Goal: Information Seeking & Learning: Learn about a topic

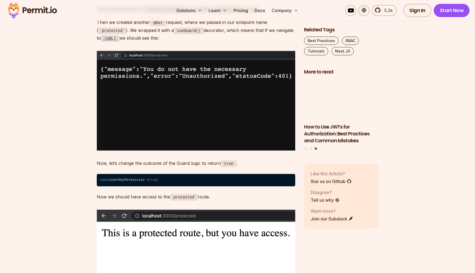
scroll to position [1425, 0]
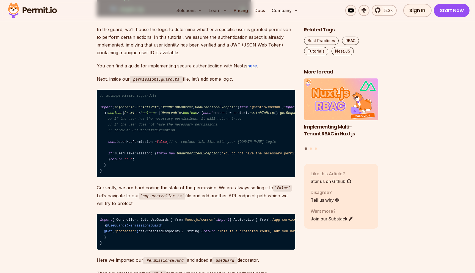
scroll to position [1166, 0]
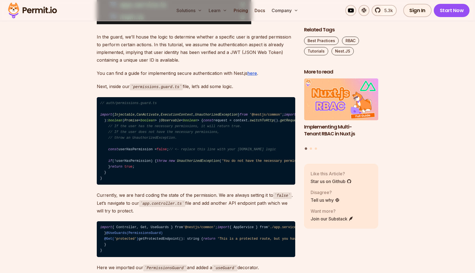
drag, startPoint x: 156, startPoint y: 126, endPoint x: 200, endPoint y: 157, distance: 53.9
click at [200, 157] on code "// auth/permissions.guard.ts import { Injectable , CanActivate , ExecutionConte…" at bounding box center [196, 141] width 198 height 88
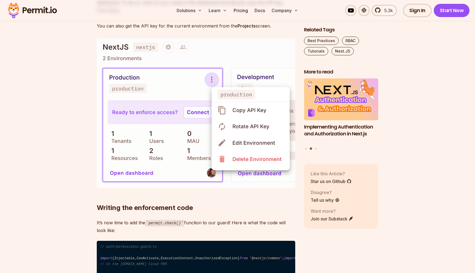
scroll to position [3887, 0]
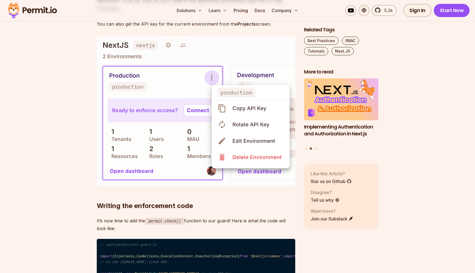
drag, startPoint x: 165, startPoint y: 131, endPoint x: 229, endPoint y: 142, distance: 65.3
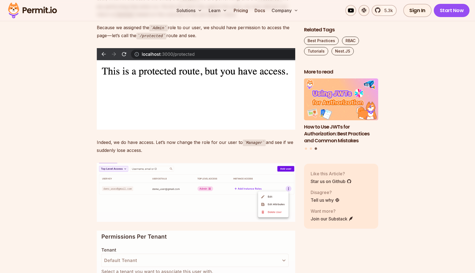
scroll to position [4268, 0]
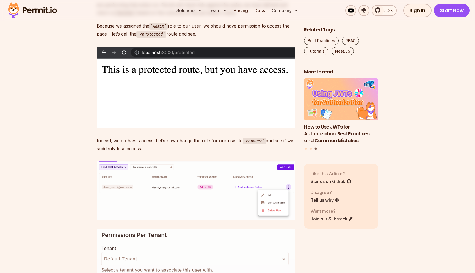
drag, startPoint x: 219, startPoint y: 140, endPoint x: 214, endPoint y: 160, distance: 21.3
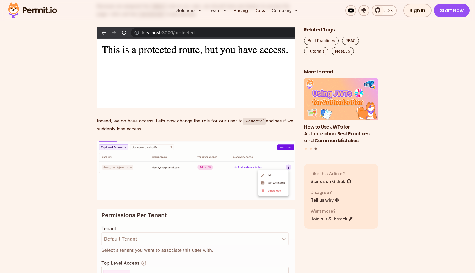
drag, startPoint x: 241, startPoint y: 140, endPoint x: 221, endPoint y: 178, distance: 43.2
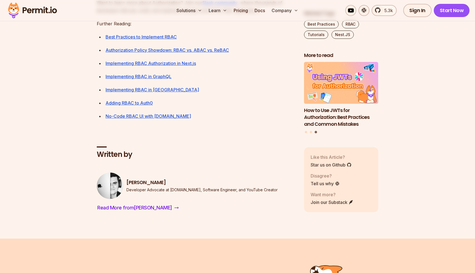
scroll to position [4704, 0]
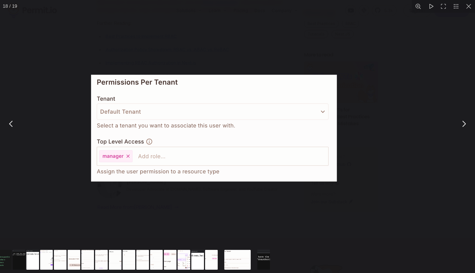
click at [133, 92] on img "You can close this modal content with the ESC key" at bounding box center [214, 128] width 246 height 107
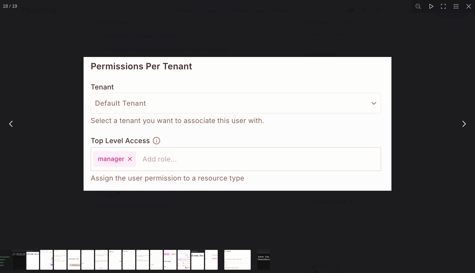
click at [201, 81] on img "You can close this modal content with the ESC key" at bounding box center [238, 124] width 308 height 134
click at [79, 117] on div "You can close this modal content with the ESC key" at bounding box center [237, 123] width 475 height 247
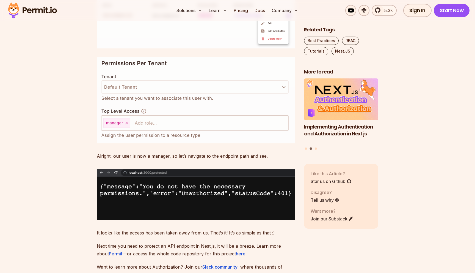
scroll to position [4440, 0]
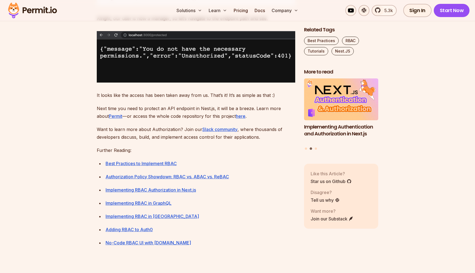
scroll to position [4579, 0]
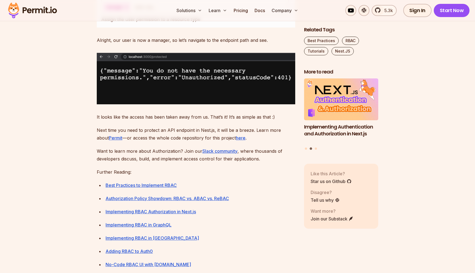
scroll to position [4556, 0]
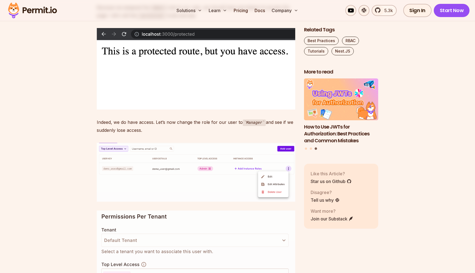
scroll to position [4288, 0]
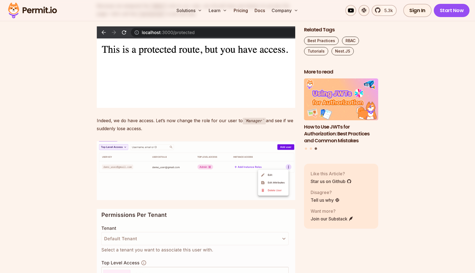
drag, startPoint x: 224, startPoint y: 90, endPoint x: 224, endPoint y: 146, distance: 55.3
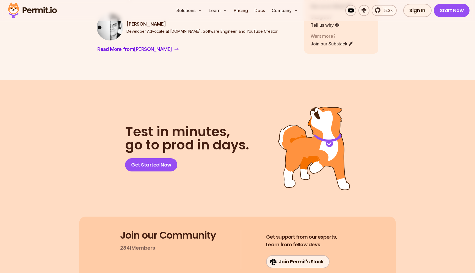
scroll to position [4865, 0]
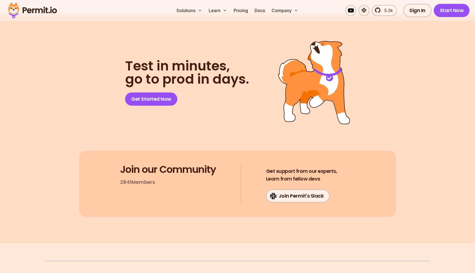
scroll to position [4926, 0]
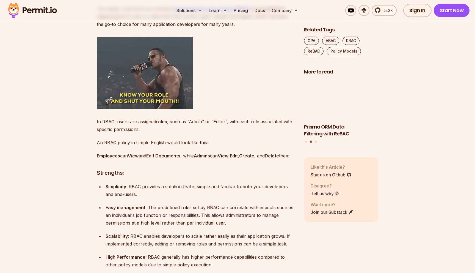
scroll to position [594, 0]
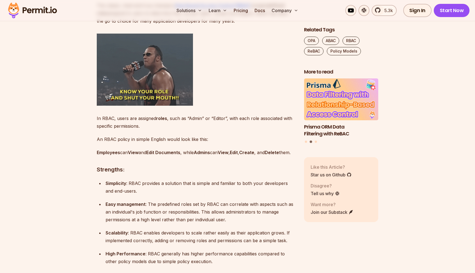
click at [183, 156] on p "Employees can View and Edit Documents , while Admins can View , Edit , Create ,…" at bounding box center [196, 152] width 198 height 8
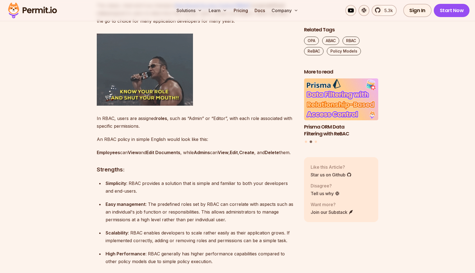
click at [183, 156] on p "Employees can View and Edit Documents , while Admins can View , Edit , Create ,…" at bounding box center [196, 152] width 198 height 8
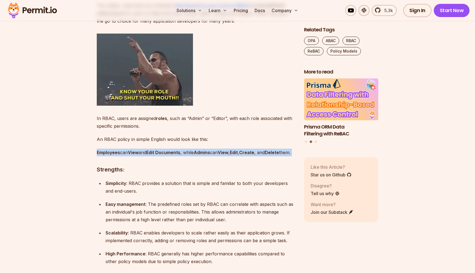
click at [183, 156] on p "Employees can View and Edit Documents , while Admins can View , Edit , Create ,…" at bounding box center [196, 152] width 198 height 8
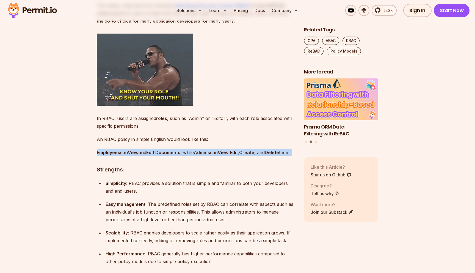
click at [197, 156] on p "Employees can View and Edit Documents , while Admins can View , Edit , Create ,…" at bounding box center [196, 152] width 198 height 8
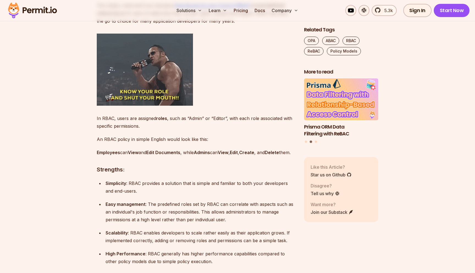
click at [197, 156] on p "Employees can View and Edit Documents , while Admins can View , Edit , Create ,…" at bounding box center [196, 152] width 198 height 8
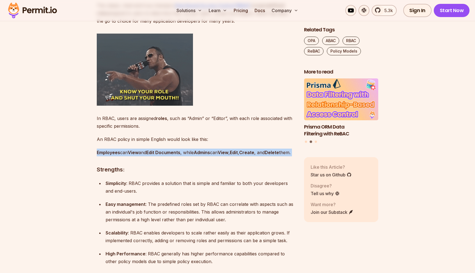
click at [197, 156] on p "Employees can View and Edit Documents , while Admins can View , Edit , Create ,…" at bounding box center [196, 152] width 198 height 8
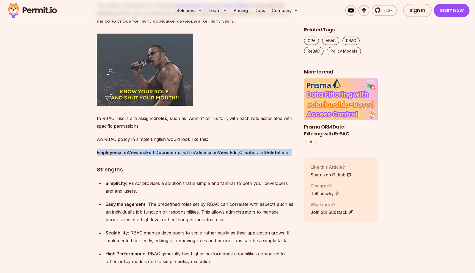
click at [203, 156] on p "Employees can View and Edit Documents , while Admins can View , Edit , Create ,…" at bounding box center [196, 152] width 198 height 8
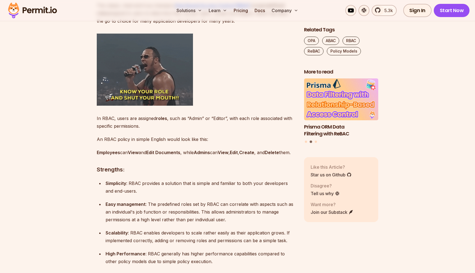
click at [203, 156] on p "Employees can View and Edit Documents , while Admins can View , Edit , Create ,…" at bounding box center [196, 152] width 198 height 8
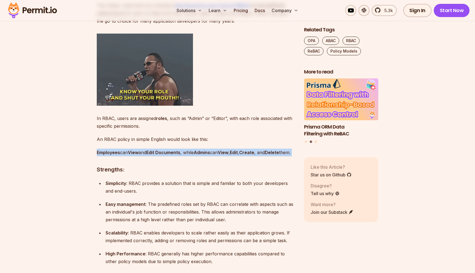
click at [203, 156] on p "Employees can View and Edit Documents , while Admins can View , Edit , Create ,…" at bounding box center [196, 152] width 198 height 8
click at [231, 156] on p "Employees can View and Edit Documents , while Admins can View , Edit , Create ,…" at bounding box center [196, 152] width 198 height 8
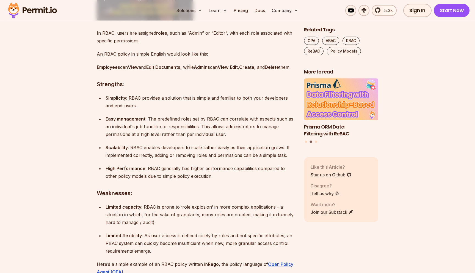
scroll to position [680, 0]
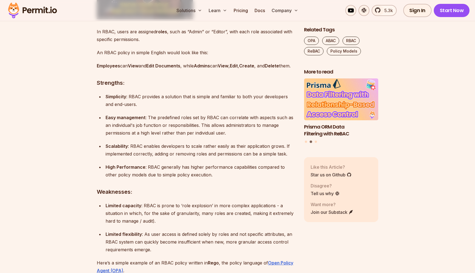
click at [164, 106] on p "Simplicity : RBAC provides a solution that is simple and familiar to both your …" at bounding box center [201, 100] width 190 height 15
click at [203, 106] on p "Simplicity : RBAC provides a solution that is simple and familiar to both your …" at bounding box center [201, 100] width 190 height 15
click at [216, 106] on p "Simplicity : RBAC provides a solution that is simple and familiar to both your …" at bounding box center [201, 100] width 190 height 15
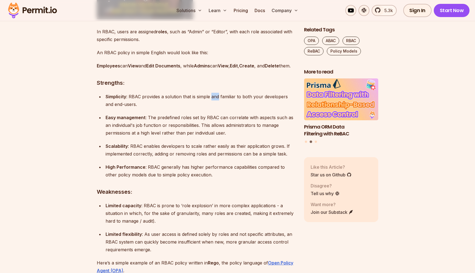
click at [216, 106] on p "Simplicity : RBAC provides a solution that is simple and familiar to both your …" at bounding box center [201, 100] width 190 height 15
click at [226, 106] on p "Simplicity : RBAC provides a solution that is simple and familiar to both your …" at bounding box center [201, 100] width 190 height 15
click at [238, 106] on p "Simplicity : RBAC provides a solution that is simple and familiar to both your …" at bounding box center [201, 100] width 190 height 15
click at [136, 120] on strong "Easy management" at bounding box center [126, 117] width 40 height 5
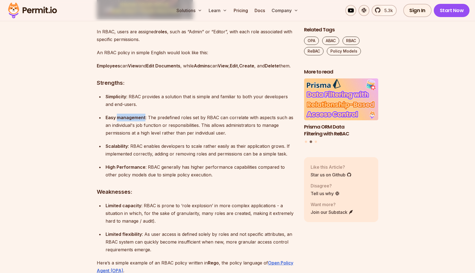
click at [136, 120] on strong "Easy management" at bounding box center [126, 117] width 40 height 5
click at [207, 124] on p "Easy management : The predefined roles set by RBAC can correlate with aspects s…" at bounding box center [201, 125] width 190 height 23
click at [211, 124] on p "Easy management : The predefined roles set by RBAC can correlate with aspects s…" at bounding box center [201, 125] width 190 height 23
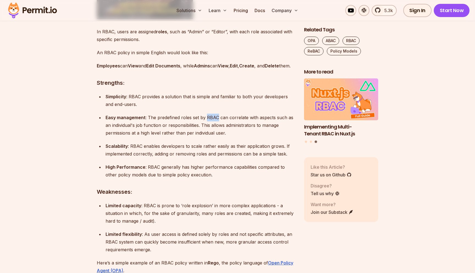
click at [211, 124] on p "Easy management : The predefined roles set by RBAC can correlate with aspects s…" at bounding box center [201, 125] width 190 height 23
click at [216, 124] on p "Easy management : The predefined roles set by RBAC can correlate with aspects s…" at bounding box center [201, 125] width 190 height 23
click at [184, 129] on p "Easy management : The predefined roles set by RBAC can correlate with aspects s…" at bounding box center [201, 125] width 190 height 23
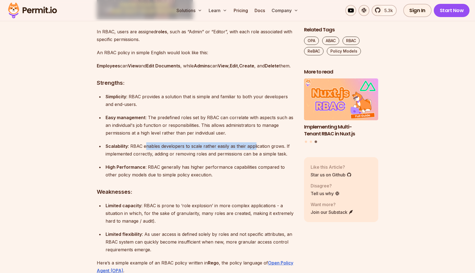
drag, startPoint x: 147, startPoint y: 155, endPoint x: 255, endPoint y: 156, distance: 108.6
click at [255, 156] on p "Scalability : RBAC enables developers to scale rather easily as their applicati…" at bounding box center [201, 149] width 190 height 15
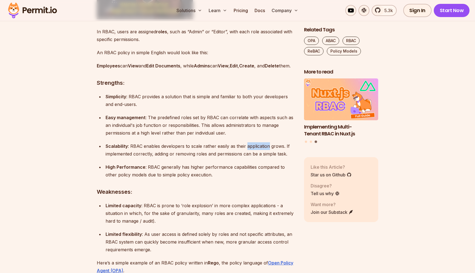
click at [255, 156] on p "Scalability : RBAC enables developers to scale rather easily as their applicati…" at bounding box center [201, 149] width 190 height 15
click at [236, 158] on p "Scalability : RBAC enables developers to scale rather easily as their applicati…" at bounding box center [201, 149] width 190 height 15
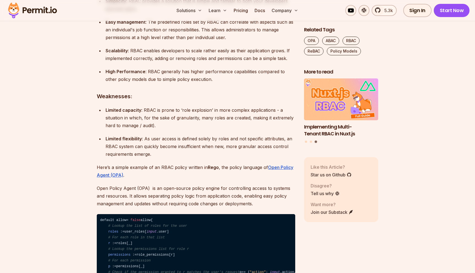
scroll to position [777, 0]
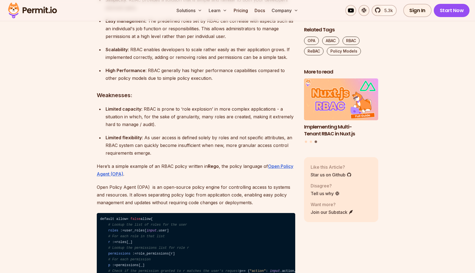
click at [164, 118] on p "Limited capacity : RBAC is prone to ‘role explosion’ in more complex applicatio…" at bounding box center [201, 116] width 190 height 23
click at [184, 118] on p "Limited capacity : RBAC is prone to ‘role explosion’ in more complex applicatio…" at bounding box center [201, 116] width 190 height 23
click at [209, 118] on p "Limited capacity : RBAC is prone to ‘role explosion’ in more complex applicatio…" at bounding box center [201, 116] width 190 height 23
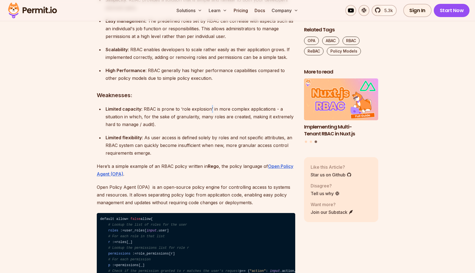
click at [209, 118] on p "Limited capacity : RBAC is prone to ‘role explosion’ in more complex applicatio…" at bounding box center [201, 116] width 190 height 23
click at [219, 118] on p "Limited capacity : RBAC is prone to ‘role explosion’ in more complex applicatio…" at bounding box center [201, 116] width 190 height 23
click at [220, 118] on p "Limited capacity : RBAC is prone to ‘role explosion’ in more complex applicatio…" at bounding box center [201, 116] width 190 height 23
click at [140, 125] on p "Limited capacity : RBAC is prone to ‘role explosion’ in more complex applicatio…" at bounding box center [201, 116] width 190 height 23
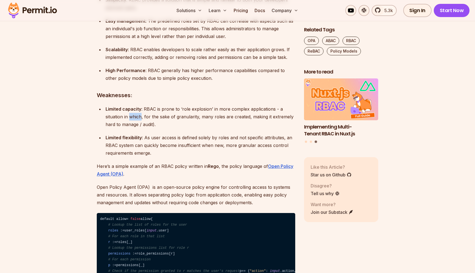
click at [140, 126] on p "Limited capacity : RBAC is prone to ‘role explosion’ in more complex applicatio…" at bounding box center [201, 116] width 190 height 23
click at [186, 126] on p "Limited capacity : RBAC is prone to ‘role explosion’ in more complex applicatio…" at bounding box center [201, 116] width 190 height 23
click at [210, 126] on p "Limited capacity : RBAC is prone to ‘role explosion’ in more complex applicatio…" at bounding box center [201, 116] width 190 height 23
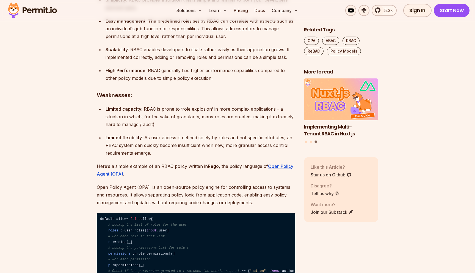
click at [227, 126] on p "Limited capacity : RBAC is prone to ‘role explosion’ in more complex applicatio…" at bounding box center [201, 116] width 190 height 23
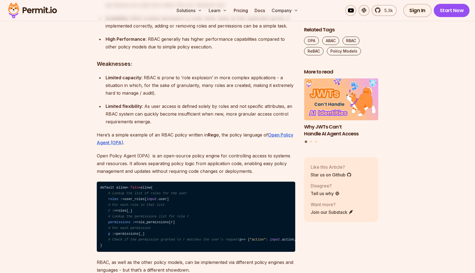
scroll to position [810, 0]
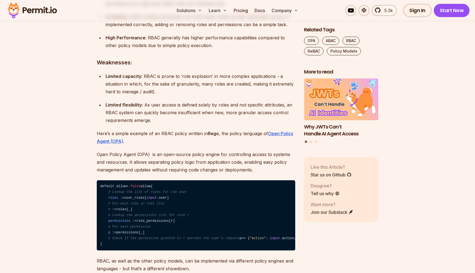
click at [214, 115] on p "Limited flexibility : As user access is defined solely by roles and not specifi…" at bounding box center [201, 112] width 190 height 23
click at [232, 115] on p "Limited flexibility : As user access is defined solely by roles and not specifi…" at bounding box center [201, 112] width 190 height 23
click at [211, 124] on p "Limited flexibility : As user access is defined solely by roles and not specifi…" at bounding box center [201, 112] width 190 height 23
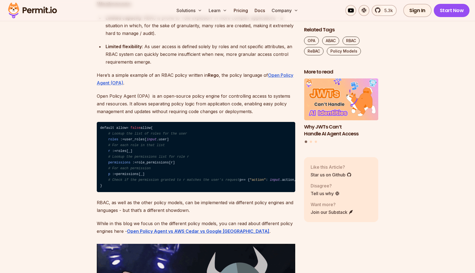
scroll to position [870, 0]
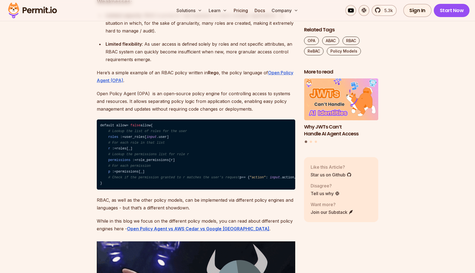
click at [175, 81] on p "Here’s a simple example of an RBAC policy written in Rego , the policy language…" at bounding box center [196, 76] width 198 height 15
click at [199, 81] on p "Here’s a simple example of an RBAC policy written in Rego , the policy language…" at bounding box center [196, 76] width 198 height 15
click at [221, 81] on p "Here’s a simple example of an RBAC policy written in Rego , the policy language…" at bounding box center [196, 76] width 198 height 15
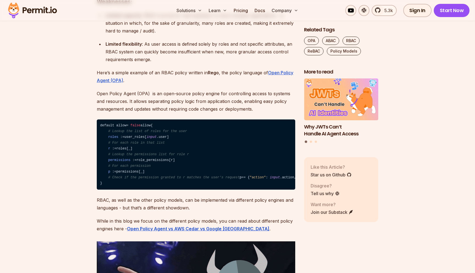
click at [235, 81] on p "Here’s a simple example of an RBAC policy written in Rego , the policy language…" at bounding box center [196, 76] width 198 height 15
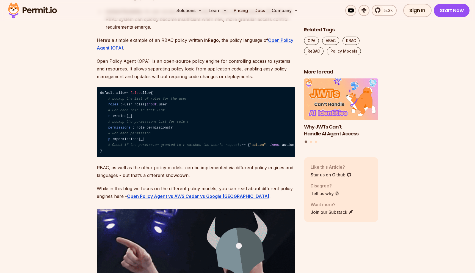
scroll to position [903, 0]
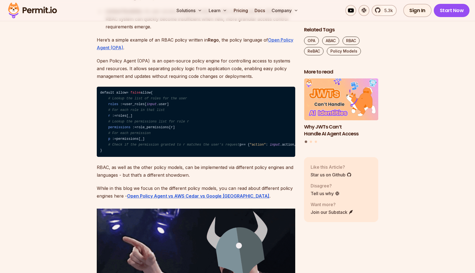
click at [145, 69] on p "Open Policy Agent (OPA) is an open-source policy engine for controlling access …" at bounding box center [196, 68] width 198 height 23
click at [148, 69] on p "Open Policy Agent (OPA) is an open-source policy engine for controlling access …" at bounding box center [196, 68] width 198 height 23
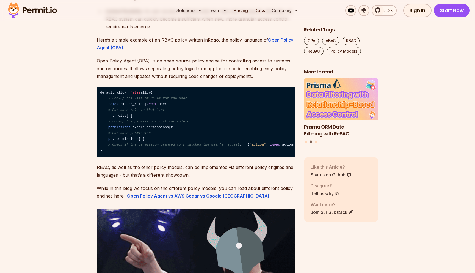
click at [167, 70] on p "Open Policy Agent (OPA) is an open-source policy engine for controlling access …" at bounding box center [196, 68] width 198 height 23
drag, startPoint x: 135, startPoint y: 70, endPoint x: 187, endPoint y: 70, distance: 52.5
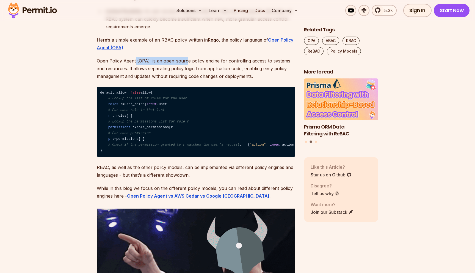
click at [187, 70] on p "Open Policy Agent (OPA) is an open-source policy engine for controlling access …" at bounding box center [196, 68] width 198 height 23
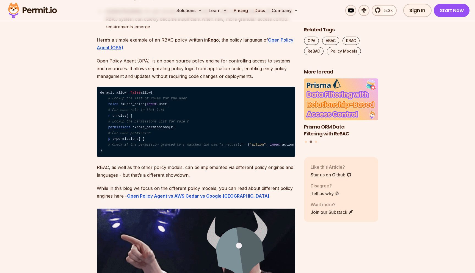
click at [188, 70] on p "Open Policy Agent (OPA) is an open-source policy engine for controlling access …" at bounding box center [196, 68] width 198 height 23
click at [218, 70] on p "Open Policy Agent (OPA) is an open-source policy engine for controlling access …" at bounding box center [196, 68] width 198 height 23
click at [243, 70] on p "Open Policy Agent (OPA) is an open-source policy engine for controlling access …" at bounding box center [196, 68] width 198 height 23
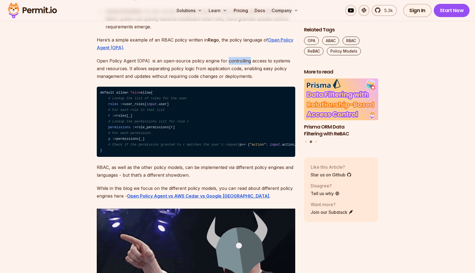
click at [243, 70] on p "Open Policy Agent (OPA) is an open-source policy engine for controlling access …" at bounding box center [196, 68] width 198 height 23
click at [155, 79] on p "Open Policy Agent (OPA) is an open-source policy engine for controlling access …" at bounding box center [196, 68] width 198 height 23
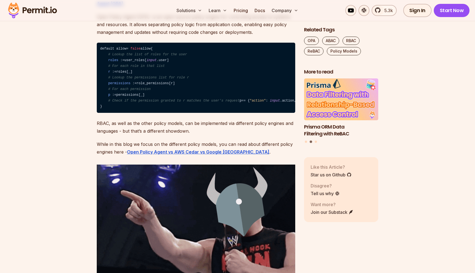
scroll to position [948, 0]
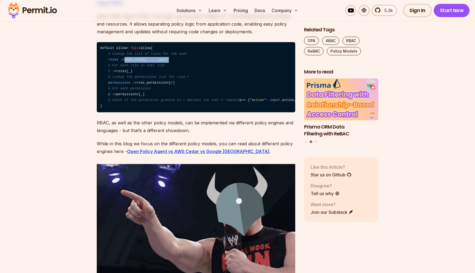
drag, startPoint x: 124, startPoint y: 71, endPoint x: 232, endPoint y: 71, distance: 107.8
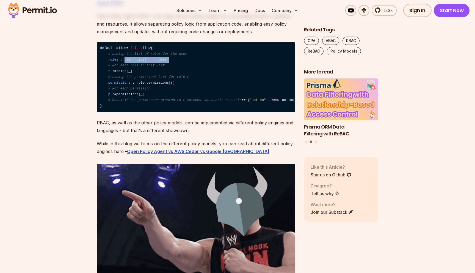
click at [231, 71] on code "default allow = false allow { # Lookup the list of roles for the user roles : =…" at bounding box center [196, 77] width 198 height 70
click at [232, 71] on code "default allow = false allow { # Lookup the list of roles for the user roles : =…" at bounding box center [196, 77] width 198 height 70
drag, startPoint x: 109, startPoint y: 87, endPoint x: 204, endPoint y: 87, distance: 94.6
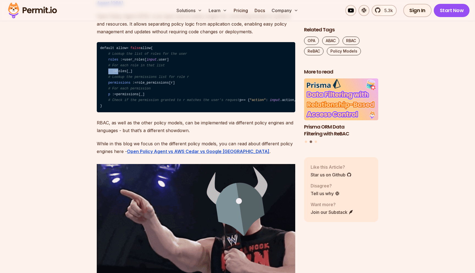
click at [119, 87] on code "default allow = false allow { # Lookup the list of roles for the user roles : =…" at bounding box center [196, 77] width 198 height 70
click at [204, 87] on code "default allow = false allow { # Lookup the list of roles for the user roles : =…" at bounding box center [196, 77] width 198 height 70
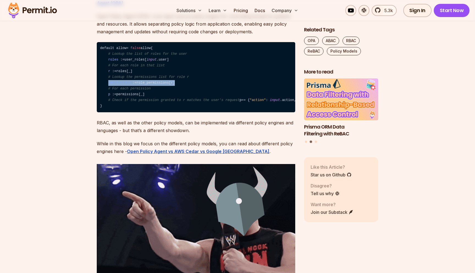
drag, startPoint x: 107, startPoint y: 97, endPoint x: 204, endPoint y: 97, distance: 96.2
click at [203, 97] on code "default allow = false allow { # Lookup the list of roles for the user roles : =…" at bounding box center [196, 77] width 198 height 70
click at [204, 97] on code "default allow = false allow { # Lookup the list of roles for the user roles : =…" at bounding box center [196, 77] width 198 height 70
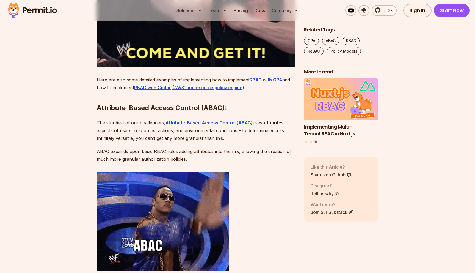
scroll to position [1192, 0]
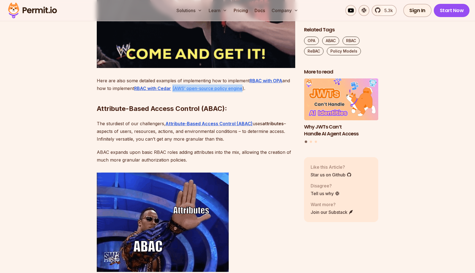
click at [206, 91] on u "(AWS’ open-source policy engine" at bounding box center [207, 88] width 70 height 5
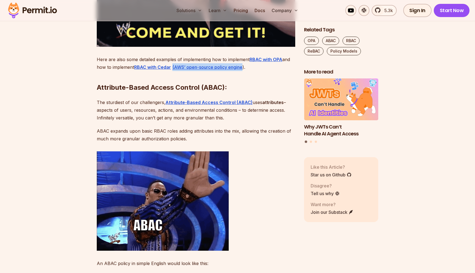
scroll to position [1213, 0]
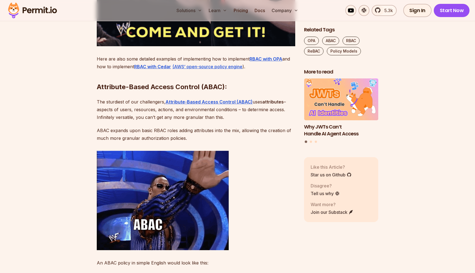
click at [130, 91] on h2 "Attribute-Based Access Control (ABAC):" at bounding box center [196, 75] width 198 height 31
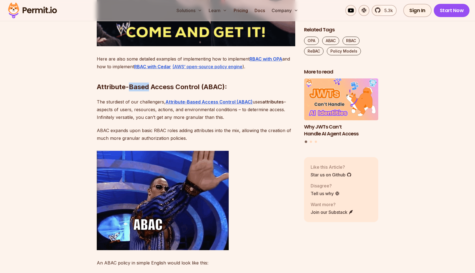
click at [130, 91] on h2 "Attribute-Based Access Control (ABAC):" at bounding box center [196, 75] width 198 height 31
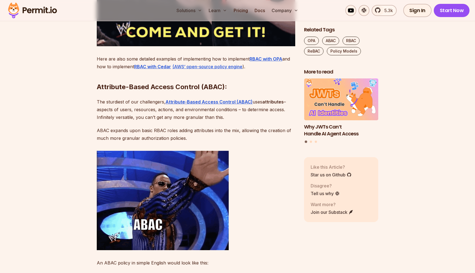
click at [157, 91] on h2 "Attribute-Based Access Control (ABAC):" at bounding box center [196, 75] width 198 height 31
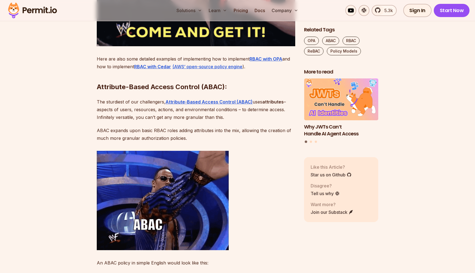
click at [118, 120] on p "The sturdiest of our challengers, Attribute-Based Access Control (ABAC) uses at…" at bounding box center [196, 109] width 198 height 23
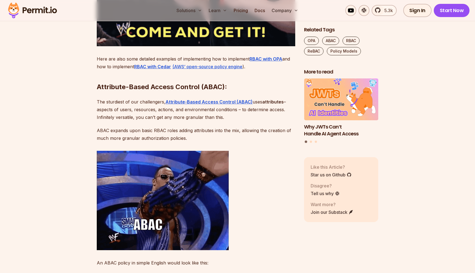
click at [129, 120] on p "The sturdiest of our challengers, Attribute-Based Access Control (ABAC) uses at…" at bounding box center [196, 109] width 198 height 23
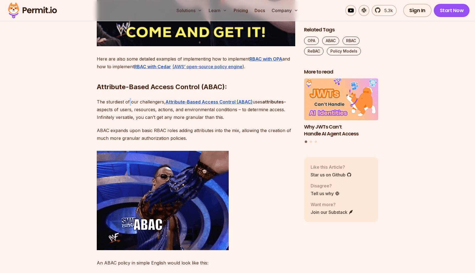
click at [129, 120] on p "The sturdiest of our challengers, Attribute-Based Access Control (ABAC) uses at…" at bounding box center [196, 109] width 198 height 23
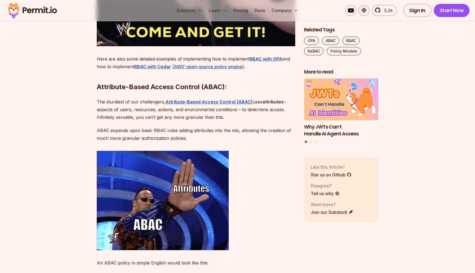
click at [142, 120] on p "The sturdiest of our challengers, Attribute-Based Access Control (ABAC) uses at…" at bounding box center [196, 109] width 198 height 23
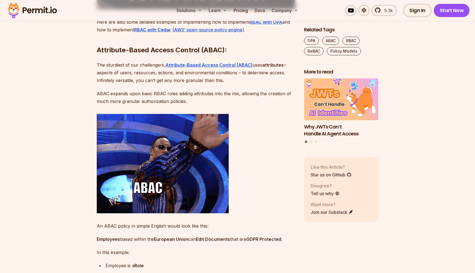
scroll to position [1252, 0]
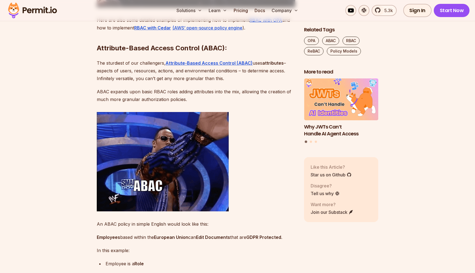
click at [181, 103] on p "ABAC expands upon basic RBAC roles adding attributes into the mix, allowing the…" at bounding box center [196, 95] width 198 height 15
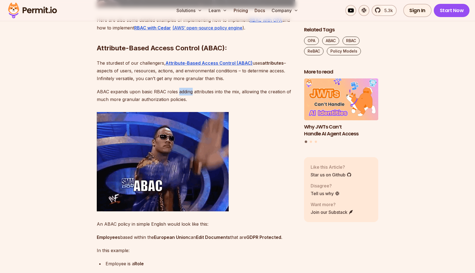
click at [181, 103] on p "ABAC expands upon basic RBAC roles adding attributes into the mix, allowing the…" at bounding box center [196, 95] width 198 height 15
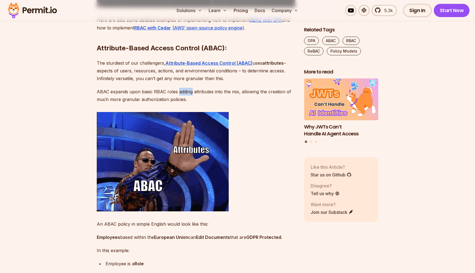
click at [186, 103] on p "ABAC expands upon basic RBAC roles adding attributes into the mix, allowing the…" at bounding box center [196, 95] width 198 height 15
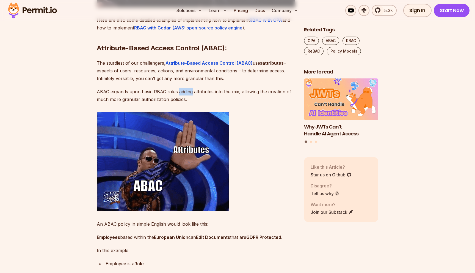
click at [186, 103] on p "ABAC expands upon basic RBAC roles adding attributes into the mix, allowing the…" at bounding box center [196, 95] width 198 height 15
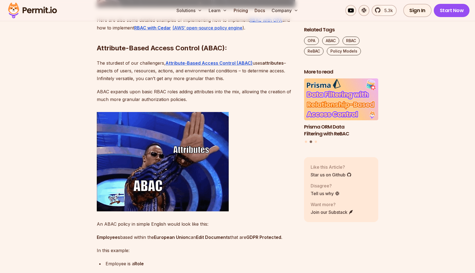
click at [195, 103] on p "ABAC expands upon basic RBAC roles adding attributes into the mix, allowing the…" at bounding box center [196, 95] width 198 height 15
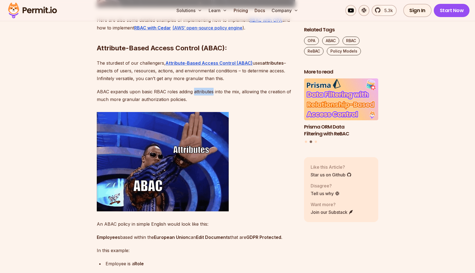
click at [195, 103] on p "ABAC expands upon basic RBAC roles adding attributes into the mix, allowing the…" at bounding box center [196, 95] width 198 height 15
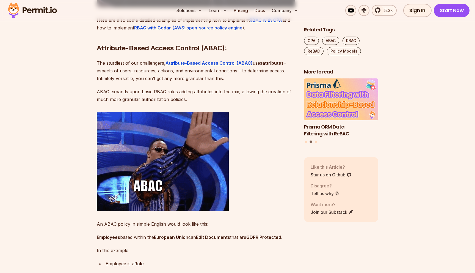
click at [218, 103] on p "ABAC expands upon basic RBAC roles adding attributes into the mix, allowing the…" at bounding box center [196, 95] width 198 height 15
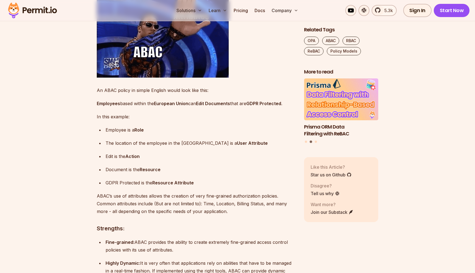
scroll to position [1385, 0]
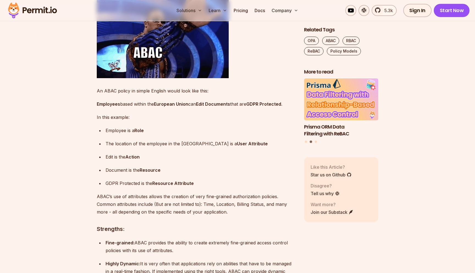
click at [252, 108] on p "Employees based within the European Union can Edit Documents that are GDPR Prot…" at bounding box center [196, 104] width 198 height 8
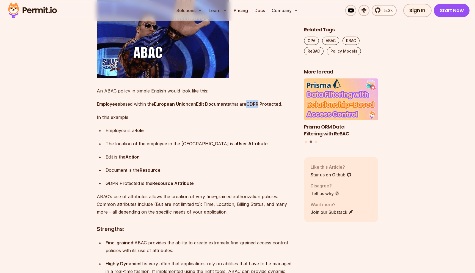
click at [252, 108] on p "Employees based within the European Union can Edit Documents that are GDPR Prot…" at bounding box center [196, 104] width 198 height 8
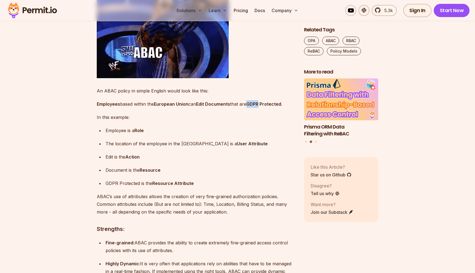
click at [259, 107] on strong "GDPR Protected" at bounding box center [263, 103] width 35 height 5
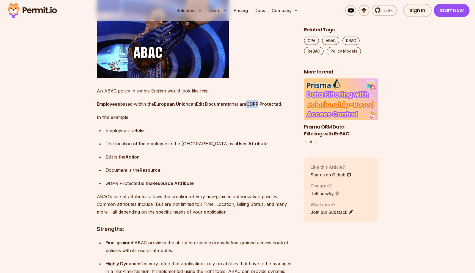
click at [259, 107] on strong "GDPR Protected" at bounding box center [263, 103] width 35 height 5
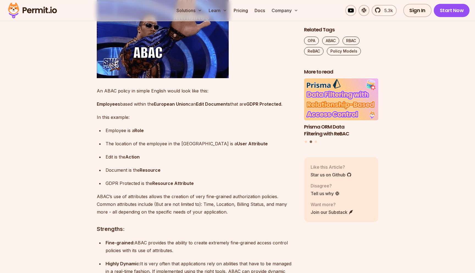
click at [268, 107] on strong "GDPR Protected" at bounding box center [263, 103] width 35 height 5
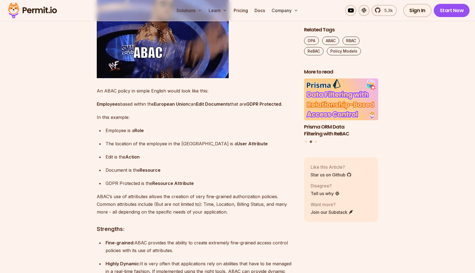
scroll to position [1416, 0]
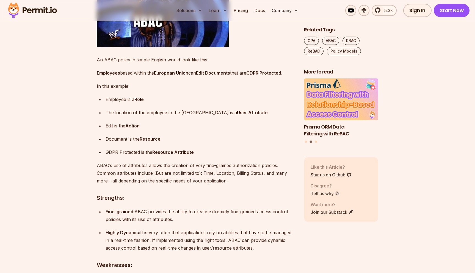
click at [123, 103] on p "Employee is a Role" at bounding box center [201, 99] width 190 height 8
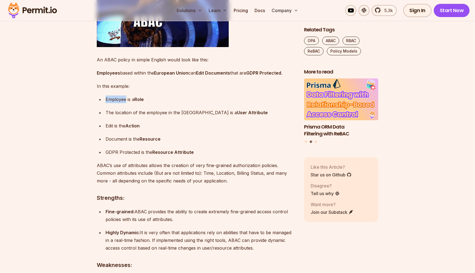
click at [123, 103] on p "Employee is a Role" at bounding box center [201, 99] width 190 height 8
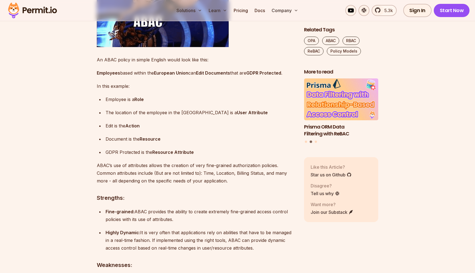
click at [169, 103] on p "Employee is a Role" at bounding box center [201, 99] width 190 height 8
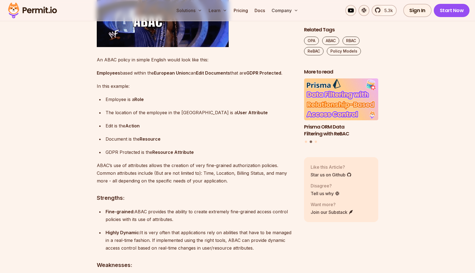
click at [169, 103] on p "Employee is a Role" at bounding box center [201, 99] width 190 height 8
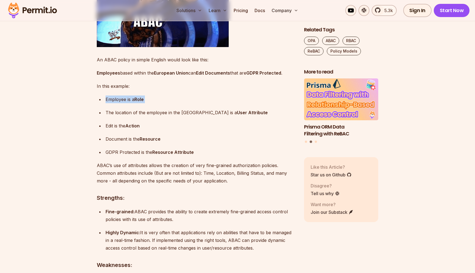
click at [169, 103] on p "Employee is a Role" at bounding box center [201, 99] width 190 height 8
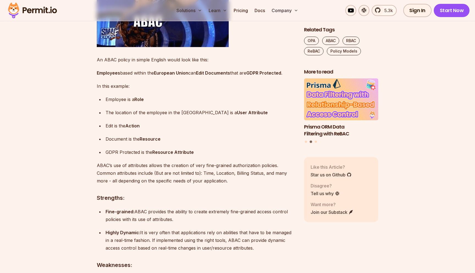
click at [139, 116] on p "The location of the employee in the European Union is a User Attribute" at bounding box center [201, 113] width 190 height 8
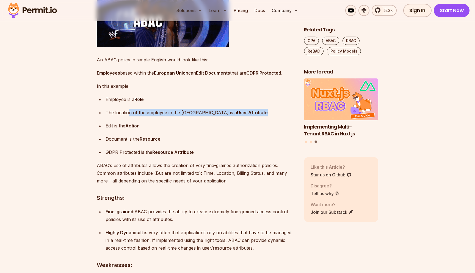
drag, startPoint x: 129, startPoint y: 131, endPoint x: 254, endPoint y: 132, distance: 125.6
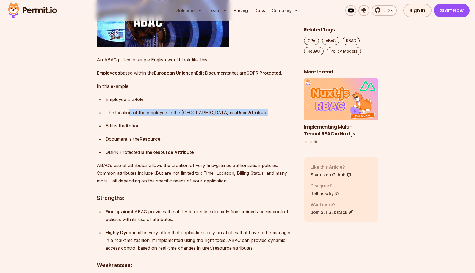
click at [254, 116] on p "The location of the employee in the European Union is a User Attribute" at bounding box center [201, 113] width 190 height 8
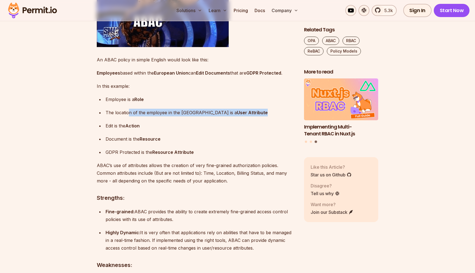
click at [254, 116] on p "The location of the employee in the European Union is a User Attribute" at bounding box center [201, 113] width 190 height 8
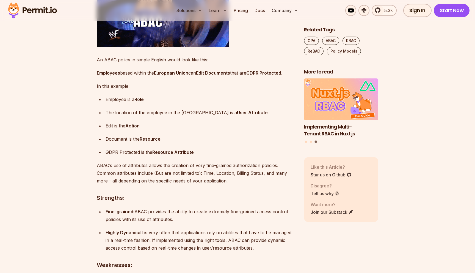
click at [254, 116] on p "The location of the employee in the European Union is a User Attribute" at bounding box center [201, 113] width 190 height 8
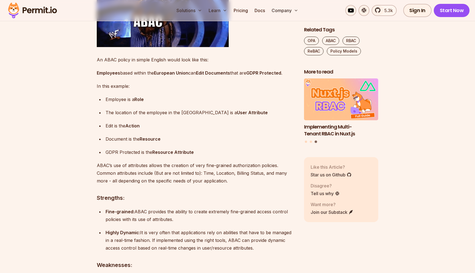
click at [190, 116] on p "The location of the employee in the European Union is a User Attribute" at bounding box center [201, 113] width 190 height 8
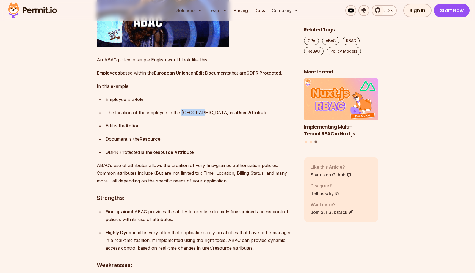
click at [190, 116] on p "The location of the employee in the European Union is a User Attribute" at bounding box center [201, 113] width 190 height 8
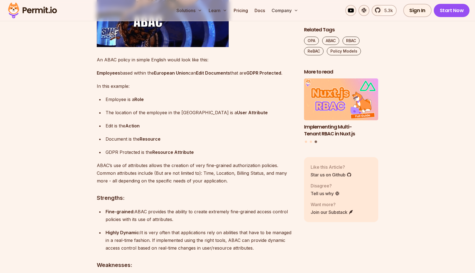
click at [211, 116] on p "The location of the employee in the European Union is a User Attribute" at bounding box center [201, 113] width 190 height 8
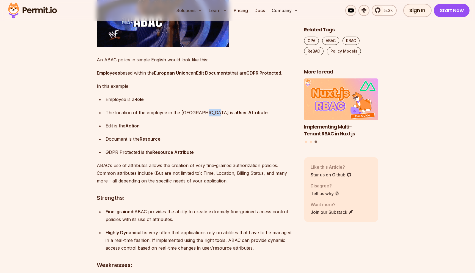
click at [211, 116] on p "The location of the employee in the European Union is a User Attribute" at bounding box center [201, 113] width 190 height 8
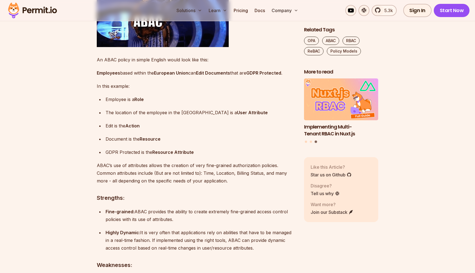
click at [217, 116] on p "The location of the employee in the European Union is a User Attribute" at bounding box center [201, 113] width 190 height 8
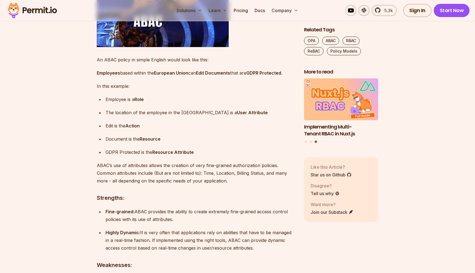
click at [149, 129] on p "Edit is the Action" at bounding box center [201, 126] width 190 height 8
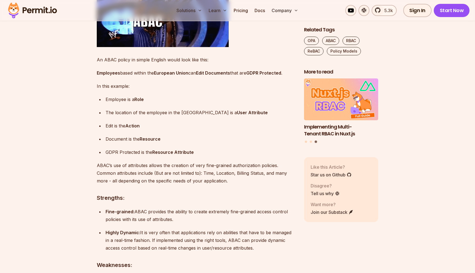
click at [149, 129] on p "Edit is the Action" at bounding box center [201, 126] width 190 height 8
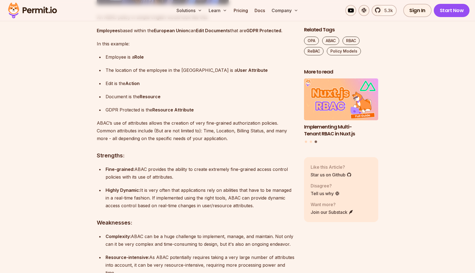
scroll to position [1460, 0]
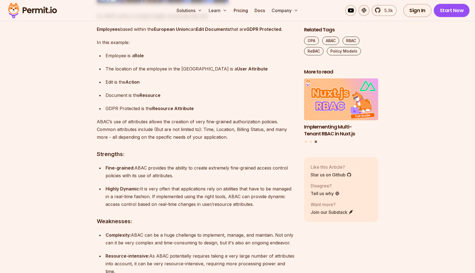
click at [144, 112] on p "GDPR Protected is the Resource Attribute" at bounding box center [201, 108] width 190 height 8
click at [162, 111] on strong "Resource Attribute" at bounding box center [173, 108] width 42 height 5
click at [167, 111] on strong "Resource Attribute" at bounding box center [173, 108] width 42 height 5
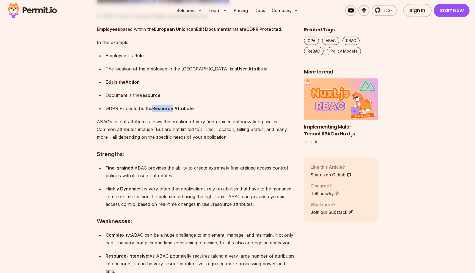
click at [167, 111] on strong "Resource Attribute" at bounding box center [173, 108] width 42 height 5
click at [198, 112] on p "GDPR Protected is the Resource Attribute" at bounding box center [201, 108] width 190 height 8
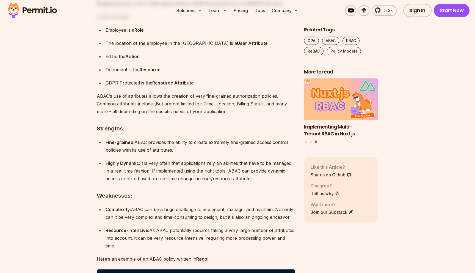
scroll to position [1487, 0]
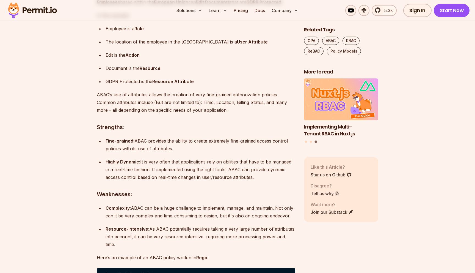
click at [150, 114] on p "ABAC’s use of attributes allows the creation of very fine-grained authorization…" at bounding box center [196, 102] width 198 height 23
click at [180, 110] on p "ABAC’s use of attributes allows the creation of very fine-grained authorization…" at bounding box center [196, 102] width 198 height 23
click at [208, 110] on p "ABAC’s use of attributes allows the creation of very fine-grained authorization…" at bounding box center [196, 102] width 198 height 23
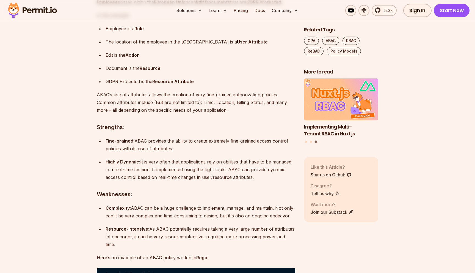
click at [227, 110] on p "ABAC’s use of attributes allows the creation of very fine-grained authorization…" at bounding box center [196, 102] width 198 height 23
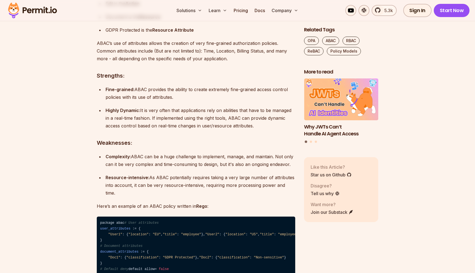
click at [214, 129] on div "Highly Dynamic: It is very often that applications rely on abilities that have …" at bounding box center [201, 117] width 190 height 23
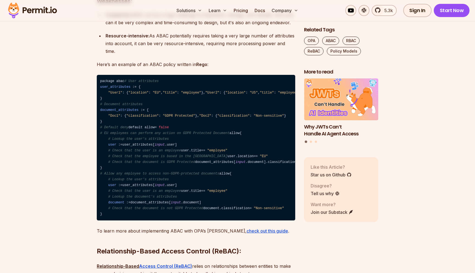
scroll to position [1685, 0]
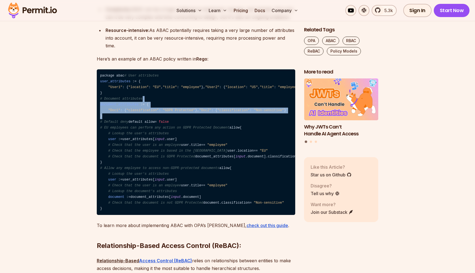
drag, startPoint x: 164, startPoint y: 134, endPoint x: 257, endPoint y: 154, distance: 95.8
click at [257, 154] on code "package abac # User attributes user_attributes : = { "User1" : { "location" : "…" at bounding box center [196, 141] width 198 height 145
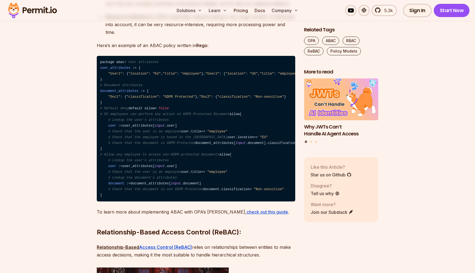
scroll to position [1704, 0]
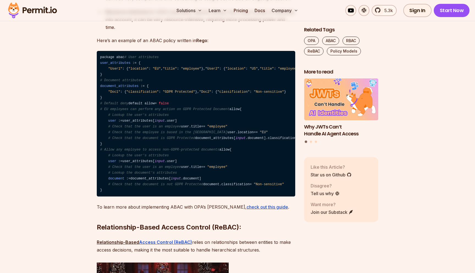
click at [257, 154] on code "package abac # User attributes user_attributes : = { "User1" : { "location" : "…" at bounding box center [196, 123] width 198 height 145
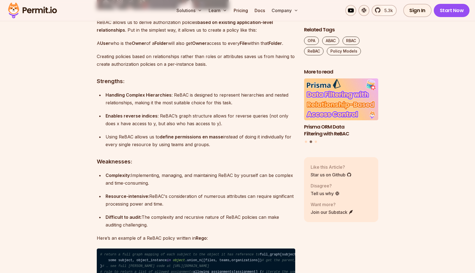
scroll to position [2030, 0]
click at [126, 47] on p "A User who is the Owner of a Folder will also get Owner access to every File wi…" at bounding box center [196, 43] width 198 height 8
click at [125, 47] on p "A User who is the Owner of a Folder will also get Owner access to every File wi…" at bounding box center [196, 43] width 198 height 8
click at [188, 47] on p "A User who is the Owner of a Folder will also get Owner access to every File wi…" at bounding box center [196, 43] width 198 height 8
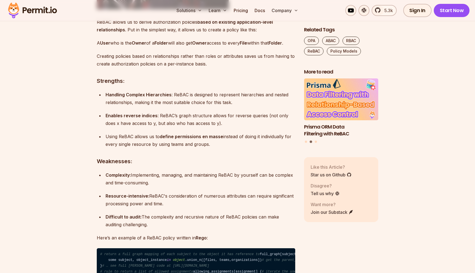
click at [230, 47] on p "A User who is the Owner of a Folder will also get Owner access to every File wi…" at bounding box center [196, 43] width 198 height 8
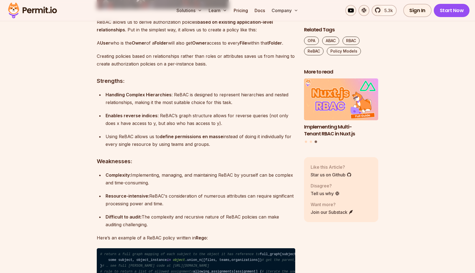
click at [223, 47] on p "A User who is the Owner of a Folder will also get Owner access to every File wi…" at bounding box center [196, 43] width 198 height 8
click at [222, 47] on p "A User who is the Owner of a Folder will also get Owner access to every File wi…" at bounding box center [196, 43] width 198 height 8
click at [242, 47] on p "A User who is the Owner of a Folder will also get Owner access to every File wi…" at bounding box center [196, 43] width 198 height 8
click at [240, 46] on strong "File" at bounding box center [243, 42] width 7 height 5
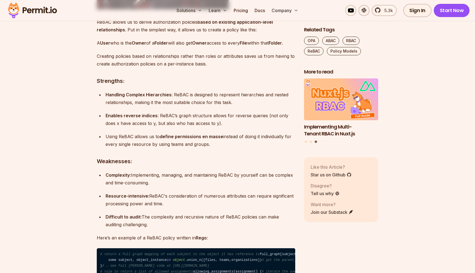
click at [269, 46] on strong "Folder" at bounding box center [275, 42] width 13 height 5
click at [177, 47] on p "A User who is the Owner of a Folder will also get Owner access to every File wi…" at bounding box center [196, 43] width 198 height 8
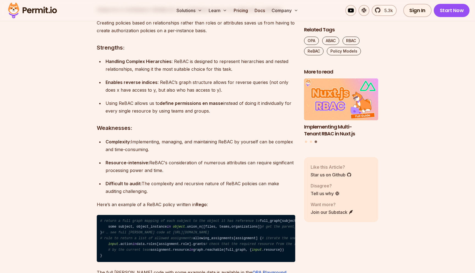
scroll to position [2063, 0]
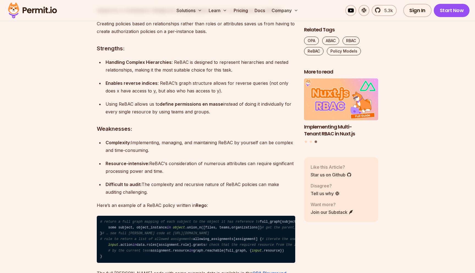
click at [127, 14] on p "A User who is the Owner of a Folder will also get Owner access to every File wi…" at bounding box center [196, 11] width 198 height 8
click at [182, 14] on p "A User who is the Owner of a Folder will also get Owner access to every File wi…" at bounding box center [196, 11] width 198 height 8
click at [207, 13] on strong "Owner" at bounding box center [199, 10] width 15 height 5
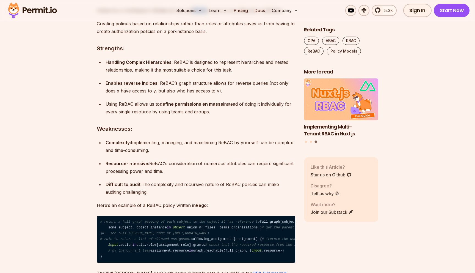
click at [207, 13] on strong "Owner" at bounding box center [199, 10] width 15 height 5
click at [218, 14] on p "A User who is the Owner of a Folder will also get Owner access to every File wi…" at bounding box center [196, 11] width 198 height 8
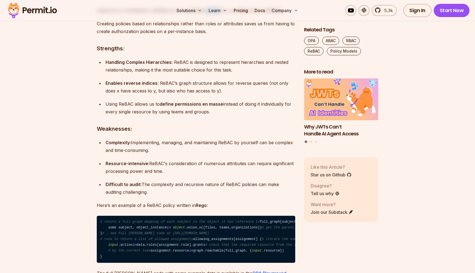
click at [218, 14] on p "A User who is the Owner of a Folder will also get Owner access to every File wi…" at bounding box center [196, 11] width 198 height 8
click at [247, 14] on p "A User who is the Owner of a Folder will also get Owner access to every File wi…" at bounding box center [196, 11] width 198 height 8
click at [207, 13] on strong "Owner" at bounding box center [199, 10] width 15 height 5
click at [138, 14] on p "A User who is the Owner of a Folder will also get Owner access to every File wi…" at bounding box center [196, 11] width 198 height 8
click at [182, 14] on p "A User who is the Owner of a Folder will also get Owner access to every File wi…" at bounding box center [196, 11] width 198 height 8
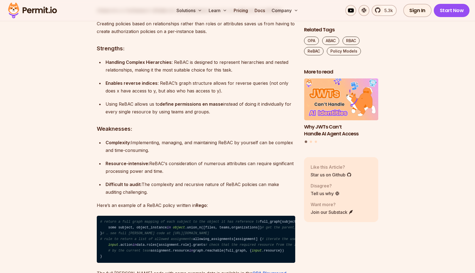
scroll to position [2069, 0]
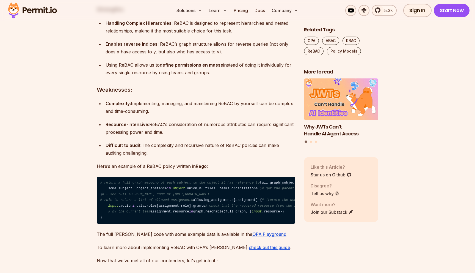
click at [182, 14] on h3 "Strengths:" at bounding box center [196, 9] width 198 height 9
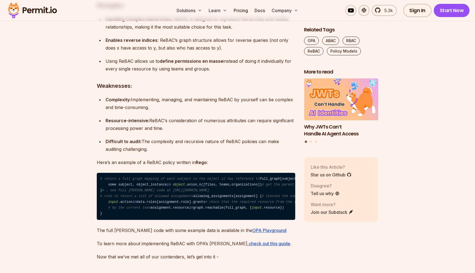
scroll to position [2106, 0]
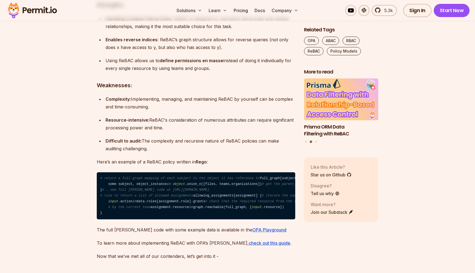
click at [206, 30] on div "Handling Complex Hierarchies : ReBAC is designed to represent hierarchies and n…" at bounding box center [201, 22] width 190 height 15
click at [187, 30] on div "Handling Complex Hierarchies : ReBAC is designed to represent hierarchies and n…" at bounding box center [201, 22] width 190 height 15
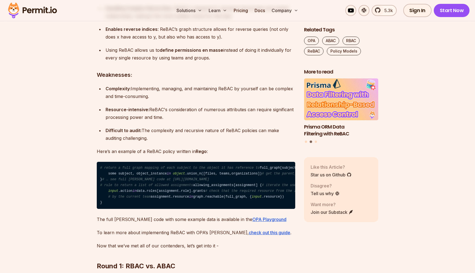
scroll to position [2117, 0]
click at [168, 20] on div "Handling Complex Hierarchies : ReBAC is designed to represent hierarchies and n…" at bounding box center [201, 11] width 190 height 15
click at [254, 20] on div "Handling Complex Hierarchies : ReBAC is designed to represent hierarchies and n…" at bounding box center [201, 11] width 190 height 15
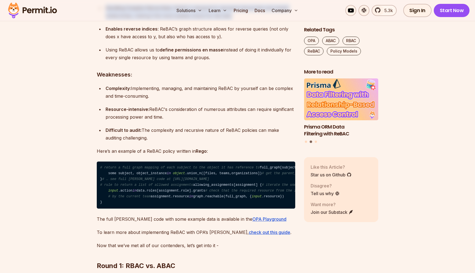
click at [254, 20] on div "Handling Complex Hierarchies : ReBAC is designed to represent hierarchies and n…" at bounding box center [201, 11] width 190 height 15
click at [261, 20] on div "Handling Complex Hierarchies : ReBAC is designed to represent hierarchies and n…" at bounding box center [201, 11] width 190 height 15
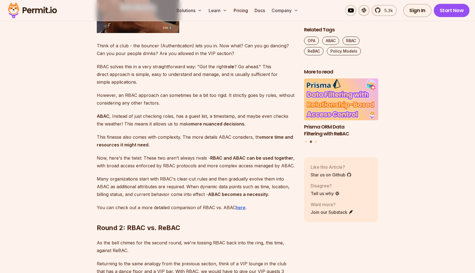
scroll to position [2447, 0]
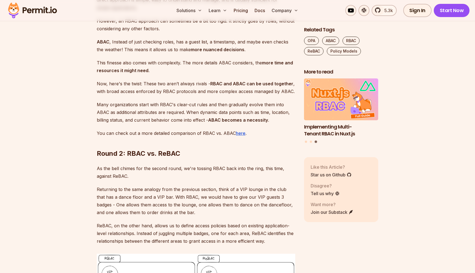
scroll to position [2521, 0]
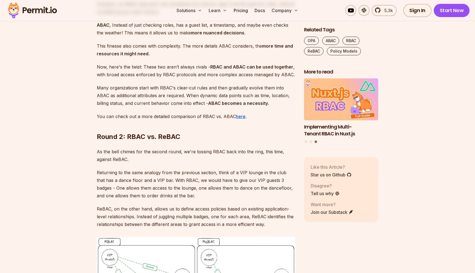
scroll to position [2539, 0]
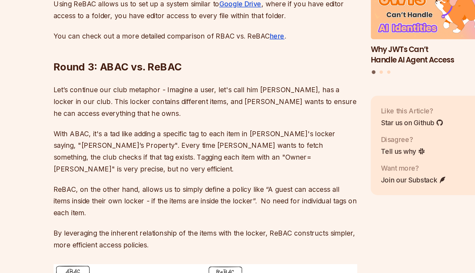
scroll to position [2830, 0]
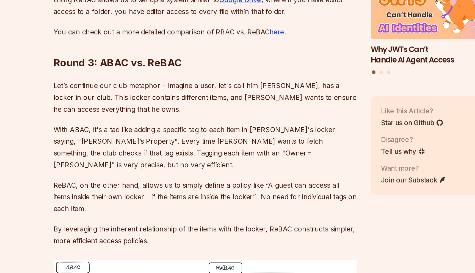
click at [177, 56] on p "A ReBAC policy might state: “A guest of the VIP Lounge can also Dance on the Da…" at bounding box center [196, 48] width 198 height 15
click at [208, 56] on p "A ReBAC policy might state: “A guest of the VIP Lounge can also Dance on the Da…" at bounding box center [196, 48] width 198 height 15
click at [225, 56] on p "A ReBAC policy might state: “A guest of the VIP Lounge can also Dance on the Da…" at bounding box center [196, 48] width 198 height 15
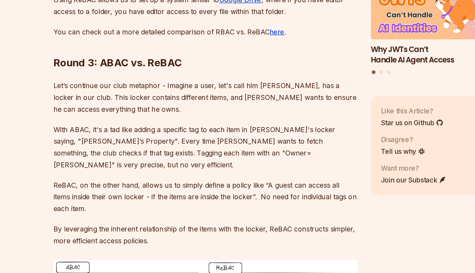
click at [232, 56] on p "A ReBAC policy might state: “A guest of the VIP Lounge can also Dance on the Da…" at bounding box center [196, 48] width 198 height 15
click at [117, 56] on p "A ReBAC policy might state: “A guest of the VIP Lounge can also Dance on the Da…" at bounding box center [196, 48] width 198 height 15
click at [145, 56] on p "A ReBAC policy might state: “A guest of the VIP Lounge can also Dance on the Da…" at bounding box center [196, 48] width 198 height 15
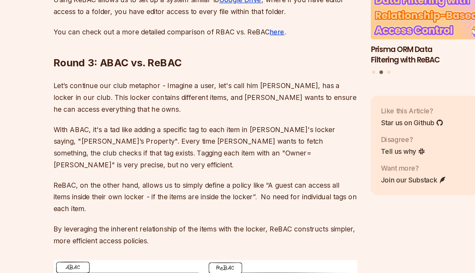
click at [145, 56] on p "A ReBAC policy might state: “A guest of the VIP Lounge can also Dance on the Da…" at bounding box center [196, 48] width 198 height 15
click at [161, 56] on p "A ReBAC policy might state: “A guest of the VIP Lounge can also Dance on the Da…" at bounding box center [196, 48] width 198 height 15
click at [190, 56] on p "A ReBAC policy might state: “A guest of the VIP Lounge can also Dance on the Da…" at bounding box center [196, 48] width 198 height 15
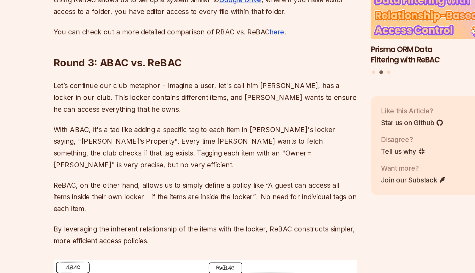
click at [197, 56] on p "A ReBAC policy might state: “A guest of the VIP Lounge can also Dance on the Da…" at bounding box center [196, 48] width 198 height 15
click at [225, 56] on p "A ReBAC policy might state: “A guest of the VIP Lounge can also Dance on the Da…" at bounding box center [196, 48] width 198 height 15
click at [252, 56] on p "A ReBAC policy might state: “A guest of the VIP Lounge can also Dance on the Da…" at bounding box center [196, 48] width 198 height 15
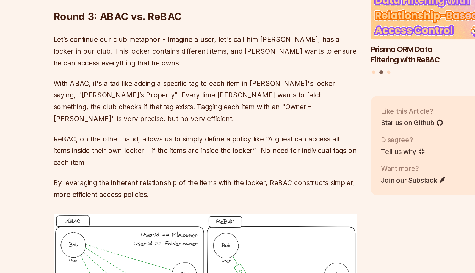
scroll to position [2860, 0]
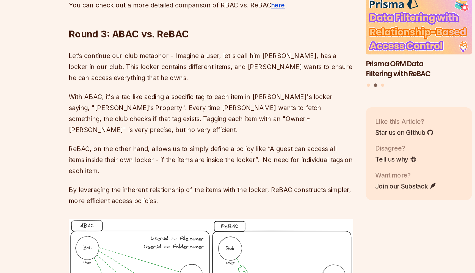
click at [202, 56] on p "In more practical terms - ReBAC's method shines in hierarchical or grouped setu…" at bounding box center [196, 43] width 198 height 23
click at [268, 39] on strong "hierarchical or grouped setups" at bounding box center [239, 36] width 68 height 5
click at [276, 56] on p "In more practical terms - ReBAC's method shines in hierarchical or grouped setu…" at bounding box center [196, 43] width 198 height 23
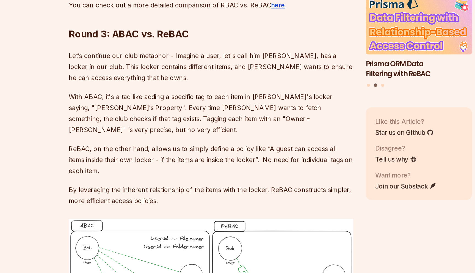
scroll to position [2875, 0]
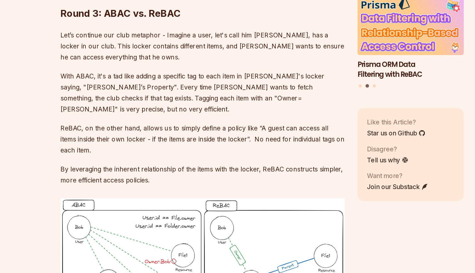
click at [155, 41] on p "In more practical terms - ReBAC's method shines in hierarchical or grouped setu…" at bounding box center [196, 29] width 198 height 23
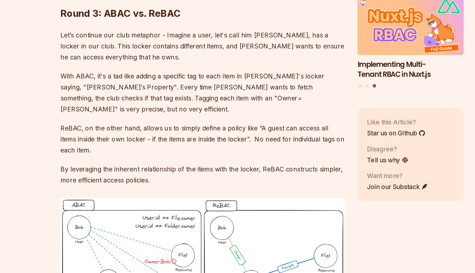
click at [239, 41] on p "In more practical terms - ReBAC's method shines in hierarchical or grouped setu…" at bounding box center [196, 29] width 198 height 23
click at [203, 41] on p "In more practical terms - ReBAC's method shines in hierarchical or grouped setu…" at bounding box center [196, 29] width 198 height 23
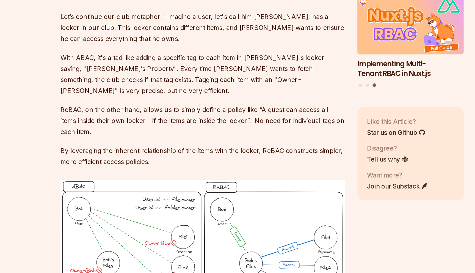
click at [153, 49] on p "Using ReBAC allows us to set up a system similar to Google Drive , where if you…" at bounding box center [196, 41] width 198 height 15
click at [170, 49] on p "Using ReBAC allows us to set up a system similar to Google Drive , where if you…" at bounding box center [196, 41] width 198 height 15
click at [248, 49] on p "Using ReBAC allows us to set up a system similar to Google Drive , where if you…" at bounding box center [196, 41] width 198 height 15
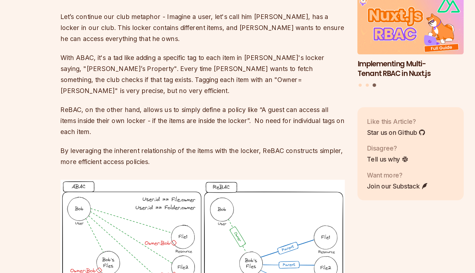
click at [261, 49] on p "Using ReBAC allows us to set up a system similar to Google Drive , where if you…" at bounding box center [196, 41] width 198 height 15
click at [133, 49] on p "Using ReBAC allows us to set up a system similar to Google Drive , where if you…" at bounding box center [196, 41] width 198 height 15
click at [164, 49] on p "Using ReBAC allows us to set up a system similar to Google Drive , where if you…" at bounding box center [196, 41] width 198 height 15
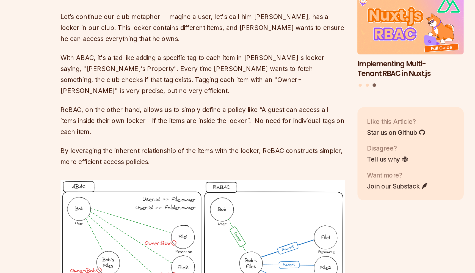
click at [164, 49] on p "Using ReBAC allows us to set up a system similar to Google Drive , where if you…" at bounding box center [196, 41] width 198 height 15
click at [184, 49] on p "Using ReBAC allows us to set up a system similar to Google Drive , where if you…" at bounding box center [196, 41] width 198 height 15
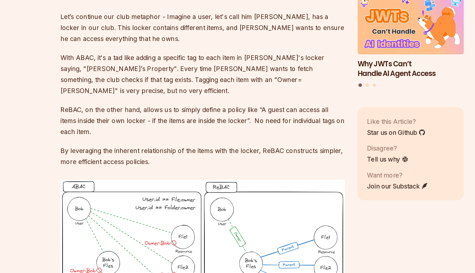
click at [202, 49] on p "Using ReBAC allows us to set up a system similar to Google Drive , where if you…" at bounding box center [196, 41] width 198 height 15
click at [191, 49] on p "Using ReBAC allows us to set up a system similar to Google Drive , where if you…" at bounding box center [196, 41] width 198 height 15
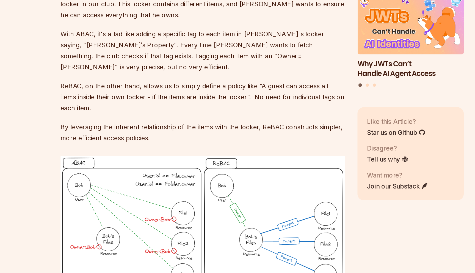
scroll to position [2914, 0]
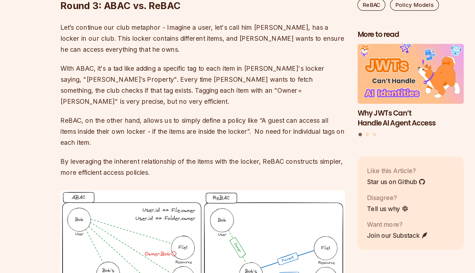
click at [153, 35] on p "You can check out a more detailed comparison of RBAC vs. ReBAC here ." at bounding box center [196, 32] width 198 height 8
click at [166, 35] on p "You can check out a more detailed comparison of RBAC vs. ReBAC here ." at bounding box center [196, 32] width 198 height 8
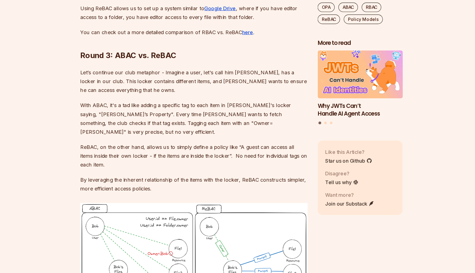
scroll to position [2883, 0]
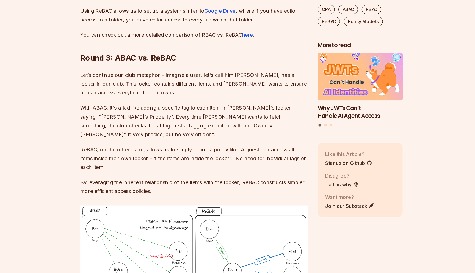
click at [170, 32] on p "In more practical terms - ReBAC's method shines in hierarchical or grouped setu…" at bounding box center [196, 20] width 198 height 23
click at [181, 32] on p "In more practical terms - ReBAC's method shines in hierarchical or grouped setu…" at bounding box center [196, 20] width 198 height 23
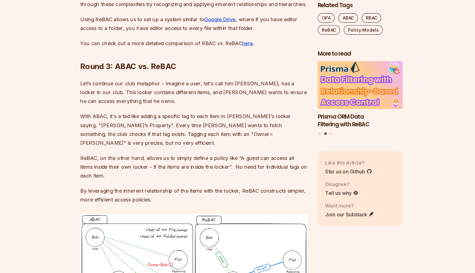
click at [154, 32] on p "In more practical terms - ReBAC's method shines in hierarchical or grouped setu…" at bounding box center [196, 20] width 198 height 23
click at [153, 32] on p "In more practical terms - ReBAC's method shines in hierarchical or grouped setu…" at bounding box center [196, 20] width 198 height 23
click at [160, 32] on p "In more practical terms - ReBAC's method shines in hierarchical or grouped setu…" at bounding box center [196, 20] width 198 height 23
click at [179, 32] on p "In more practical terms - ReBAC's method shines in hierarchical or grouped setu…" at bounding box center [196, 20] width 198 height 23
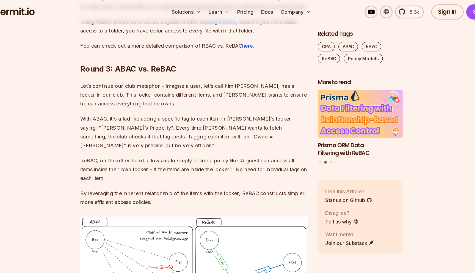
scroll to position [2902, 0]
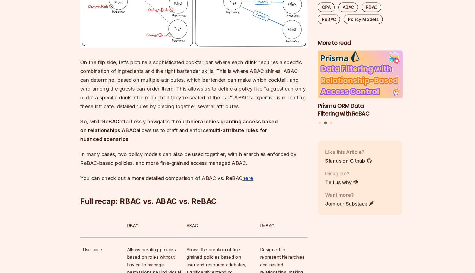
scroll to position [3118, 0]
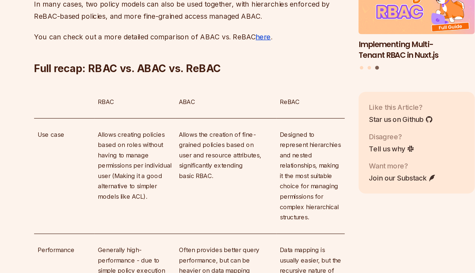
scroll to position [3188, 0]
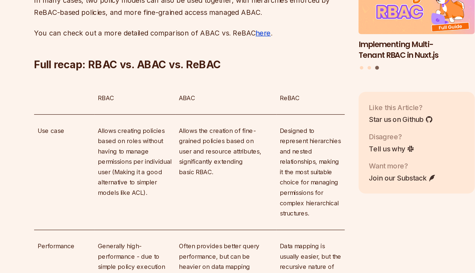
click at [204, 60] on p "On the flip side, let's picture a sophisticated cocktail bar where each drink r…" at bounding box center [196, 37] width 198 height 46
click at [239, 60] on p "On the flip side, let's picture a sophisticated cocktail bar where each drink r…" at bounding box center [196, 37] width 198 height 46
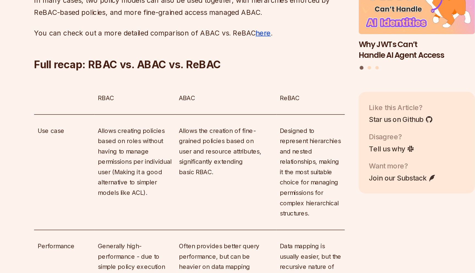
click at [123, 60] on p "On the flip side, let's picture a sophisticated cocktail bar where each drink r…" at bounding box center [196, 37] width 198 height 46
click at [181, 60] on p "On the flip side, let's picture a sophisticated cocktail bar where each drink r…" at bounding box center [196, 37] width 198 height 46
click at [211, 60] on p "On the flip side, let's picture a sophisticated cocktail bar where each drink r…" at bounding box center [196, 37] width 198 height 46
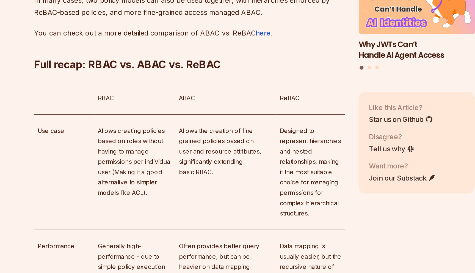
click at [211, 60] on p "On the flip side, let's picture a sophisticated cocktail bar where each drink r…" at bounding box center [196, 37] width 198 height 46
click at [222, 60] on p "On the flip side, let's picture a sophisticated cocktail bar where each drink r…" at bounding box center [196, 37] width 198 height 46
click at [239, 60] on p "On the flip side, let's picture a sophisticated cocktail bar where each drink r…" at bounding box center [196, 37] width 198 height 46
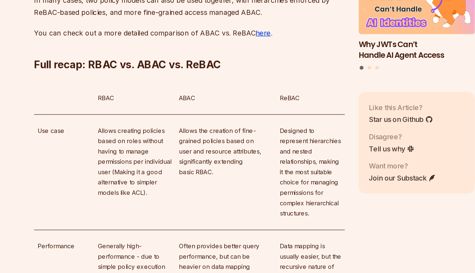
click at [255, 60] on p "On the flip side, let's picture a sophisticated cocktail bar where each drink r…" at bounding box center [196, 37] width 198 height 46
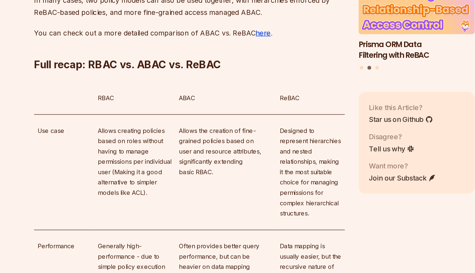
click at [119, 60] on p "On the flip side, let's picture a sophisticated cocktail bar where each drink r…" at bounding box center [196, 37] width 198 height 46
click at [169, 60] on p "On the flip side, let's picture a sophisticated cocktail bar where each drink r…" at bounding box center [196, 37] width 198 height 46
click at [190, 60] on p "On the flip side, let's picture a sophisticated cocktail bar where each drink r…" at bounding box center [196, 37] width 198 height 46
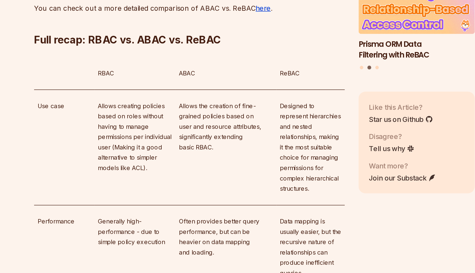
scroll to position [3207, 0]
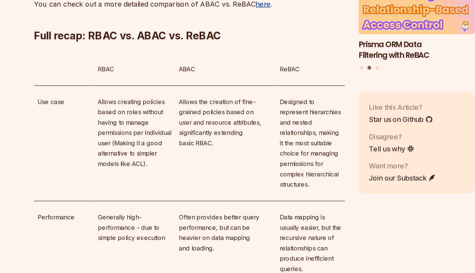
click at [159, 42] on p "On the flip side, let's picture a sophisticated cocktail bar where each drink r…" at bounding box center [196, 19] width 198 height 46
click at [192, 42] on p "On the flip side, let's picture a sophisticated cocktail bar where each drink r…" at bounding box center [196, 19] width 198 height 46
click at [225, 42] on p "On the flip side, let's picture a sophisticated cocktail bar where each drink r…" at bounding box center [196, 19] width 198 height 46
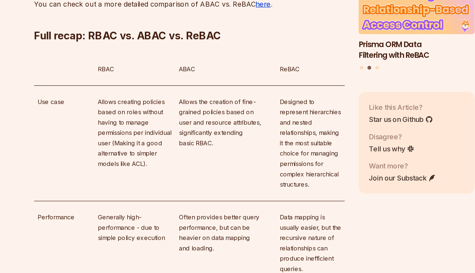
click at [225, 42] on p "On the flip side, let's picture a sophisticated cocktail bar where each drink r…" at bounding box center [196, 19] width 198 height 46
click at [241, 42] on p "On the flip side, let's picture a sophisticated cocktail bar where each drink r…" at bounding box center [196, 19] width 198 height 46
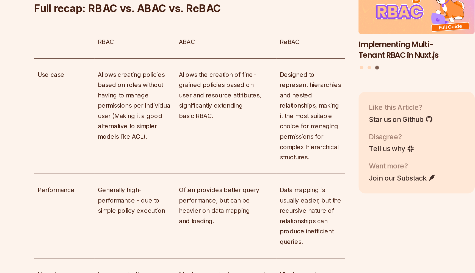
scroll to position [3235, 0]
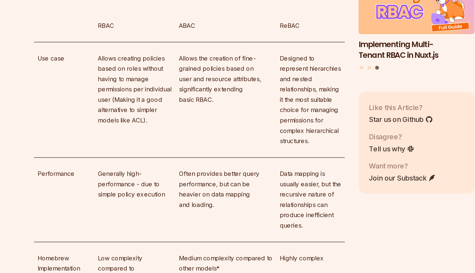
click at [153, 43] on p "So, while ReBAC effortlessly navigates through hierarchies granting access base…" at bounding box center [196, 31] width 198 height 23
click at [199, 34] on strong "hierarchies granting access based on relationships" at bounding box center [183, 27] width 172 height 13
click at [236, 34] on strong "hierarchies granting access based on relationships" at bounding box center [183, 27] width 172 height 13
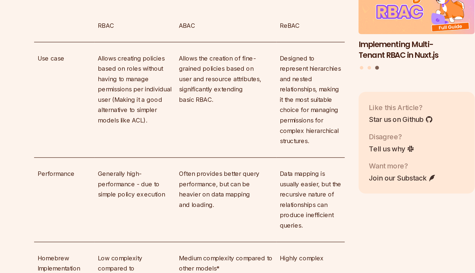
click at [236, 34] on strong "hierarchies granting access based on relationships" at bounding box center [183, 27] width 172 height 13
click at [239, 34] on strong "hierarchies granting access based on relationships" at bounding box center [183, 27] width 172 height 13
click at [244, 34] on strong "hierarchies granting access based on relationships" at bounding box center [183, 27] width 172 height 13
click at [134, 34] on strong "ABAC" at bounding box center [139, 31] width 13 height 5
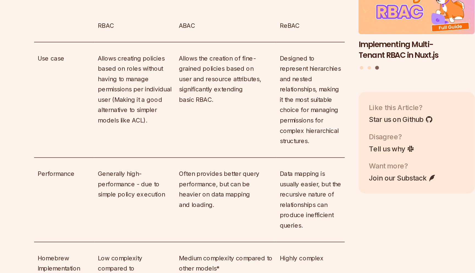
click at [132, 43] on p "So, while ReBAC effortlessly navigates through hierarchies granting access base…" at bounding box center [196, 31] width 198 height 23
click at [188, 43] on p "So, while ReBAC effortlessly navigates through hierarchies granting access base…" at bounding box center [196, 31] width 198 height 23
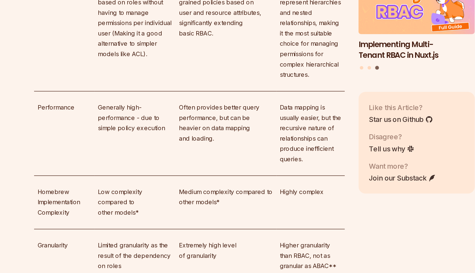
scroll to position [3279, 0]
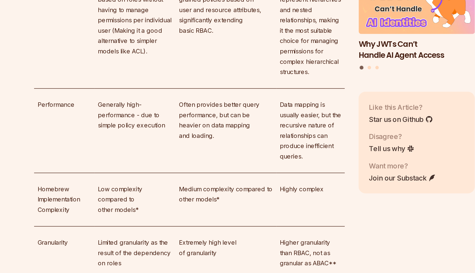
click at [125, 20] on p "In many cases, two policy models can also be used together, with hierarchies en…" at bounding box center [196, 11] width 198 height 15
click at [159, 20] on p "In many cases, two policy models can also be used together, with hierarchies en…" at bounding box center [196, 11] width 198 height 15
click at [178, 20] on p "In many cases, two policy models can also be used together, with hierarchies en…" at bounding box center [196, 11] width 198 height 15
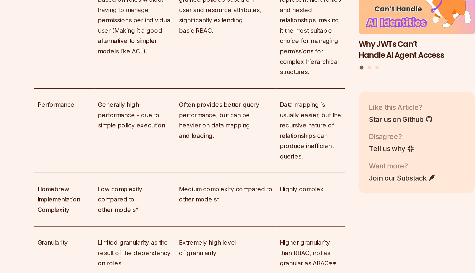
click at [178, 20] on p "In many cases, two policy models can also be used together, with hierarchies en…" at bounding box center [196, 11] width 198 height 15
click at [202, 20] on p "In many cases, two policy models can also be used together, with hierarchies en…" at bounding box center [196, 11] width 198 height 15
click at [215, 20] on p "In many cases, two policy models can also be used together, with hierarchies en…" at bounding box center [196, 11] width 198 height 15
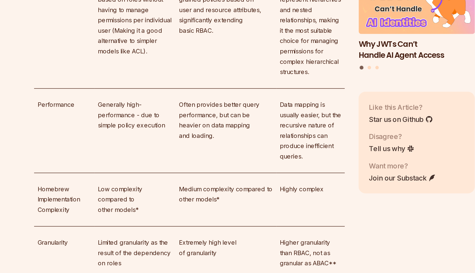
click at [222, 20] on p "In many cases, two policy models can also be used together, with hierarchies en…" at bounding box center [196, 11] width 198 height 15
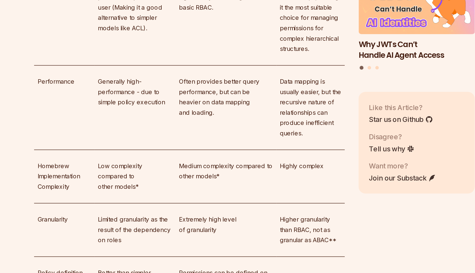
scroll to position [3293, 0]
click at [167, 18] on p "You can check out a more detailed comparison of ABAC vs. ReBAC here ." at bounding box center [196, 14] width 198 height 8
click at [192, 18] on p "You can check out a more detailed comparison of ABAC vs. ReBAC here ." at bounding box center [196, 14] width 198 height 8
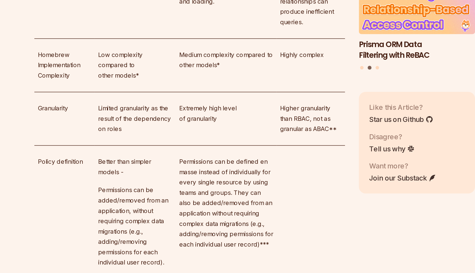
scroll to position [3370, 0]
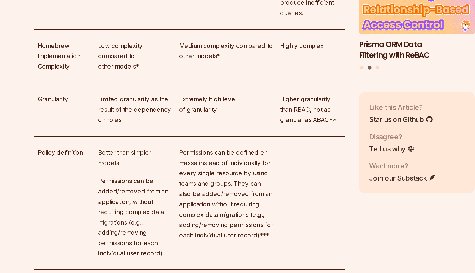
click at [151, 43] on p "Allows creating policies based on roles without having to manage permissions pe…" at bounding box center [160, 20] width 47 height 46
click at [163, 43] on p "Allows creating policies based on roles without having to manage permissions pe…" at bounding box center [160, 20] width 47 height 46
click at [162, 43] on p "Allows creating policies based on roles without having to manage permissions pe…" at bounding box center [160, 20] width 47 height 46
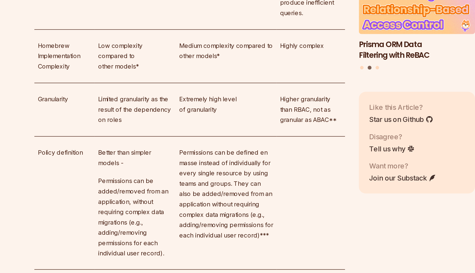
click at [160, 43] on p "Allows creating policies based on roles without having to manage permissions pe…" at bounding box center [160, 20] width 47 height 46
click at [150, 43] on p "Allows creating policies based on roles without having to manage permissions pe…" at bounding box center [160, 20] width 47 height 46
click at [163, 43] on p "Allows creating policies based on roles without having to manage permissions pe…" at bounding box center [160, 20] width 47 height 46
click at [207, 30] on p "Allows the creation of fine-grained policies based on user and resource attribu…" at bounding box center [219, 13] width 60 height 33
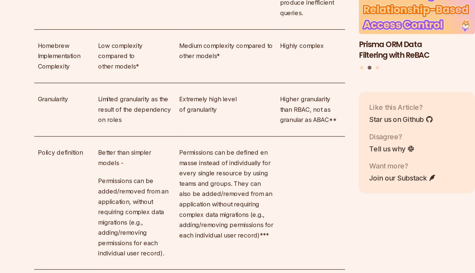
click at [207, 30] on p "Allows the creation of fine-grained policies based on user and resource attribu…" at bounding box center [219, 13] width 60 height 33
click at [216, 30] on p "Allows the creation of fine-grained policies based on user and resource attribu…" at bounding box center [219, 13] width 60 height 33
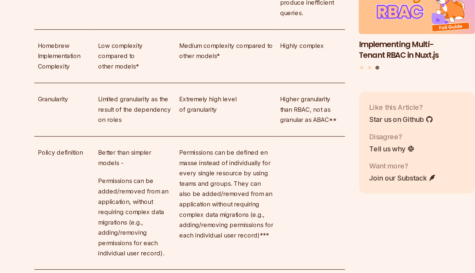
click at [204, 30] on p "Allows the creation of fine-grained policies based on user and resource attribu…" at bounding box center [219, 13] width 60 height 33
click at [203, 30] on p "Allows the creation of fine-grained policies based on user and resource attribu…" at bounding box center [219, 13] width 60 height 33
click at [218, 30] on p "Allows the creation of fine-grained policies based on user and resource attribu…" at bounding box center [219, 13] width 60 height 33
click at [227, 30] on p "Allows the creation of fine-grained policies based on user and resource attribu…" at bounding box center [219, 13] width 60 height 33
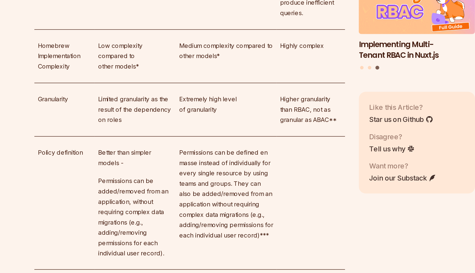
click at [196, 30] on p "Allows the creation of fine-grained policies based on user and resource attribu…" at bounding box center [219, 13] width 60 height 33
click at [208, 30] on p "Allows the creation of fine-grained policies based on user and resource attribu…" at bounding box center [219, 13] width 60 height 33
click at [226, 30] on p "Allows the creation of fine-grained policies based on user and resource attribu…" at bounding box center [219, 13] width 60 height 33
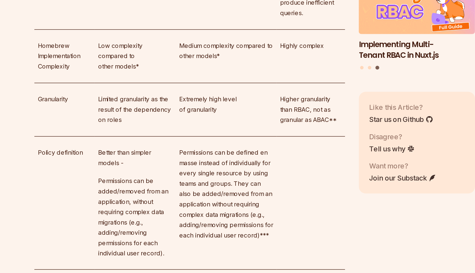
click at [272, 56] on p "Designed to represent hierarchies and nested relationships, making it the most …" at bounding box center [273, 26] width 39 height 59
click at [283, 56] on p "Designed to represent hierarchies and nested relationships, making it the most …" at bounding box center [273, 26] width 39 height 59
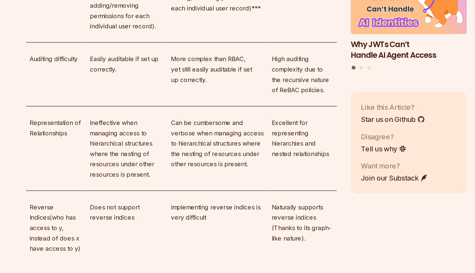
scroll to position [3519, 0]
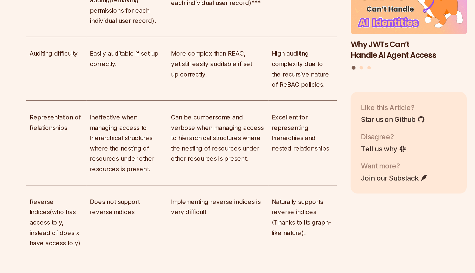
click at [263, 30] on p "Higher granularity than RBAC, not as granular as ABAC**" at bounding box center [273, 20] width 39 height 20
click at [275, 30] on p "Higher granularity than RBAC, not as granular as ABAC**" at bounding box center [273, 20] width 39 height 20
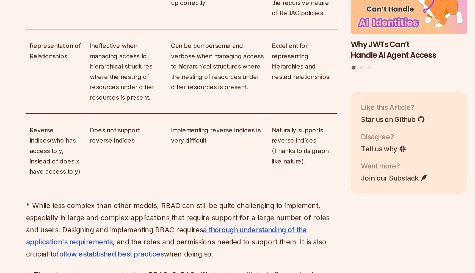
scroll to position [3565, 0]
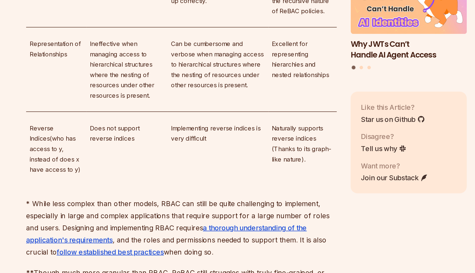
click at [226, 57] on p "Permissions can be defined en masse instead of individually for every single re…" at bounding box center [219, 26] width 60 height 59
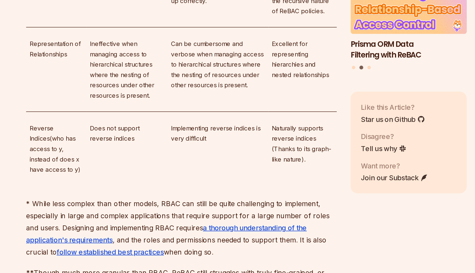
click at [223, 57] on p "Permissions can be defined en masse instead of individually for every single re…" at bounding box center [219, 26] width 60 height 59
click at [237, 57] on p "Permissions can be defined en masse instead of individually for every single re…" at bounding box center [219, 26] width 60 height 59
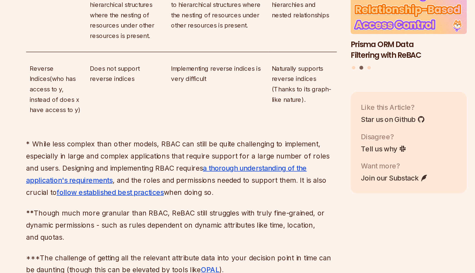
scroll to position [3604, 0]
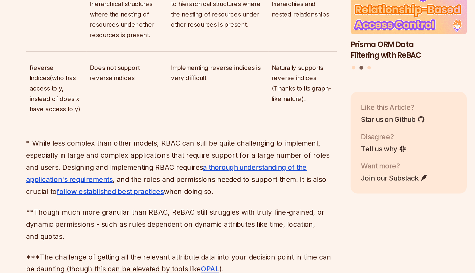
click at [214, 64] on p "More complex than RBAC, yet still easily auditable if set up correctly." at bounding box center [219, 54] width 60 height 20
click at [217, 64] on p "More complex than RBAC, yet still easily auditable if set up correctly." at bounding box center [219, 54] width 60 height 20
drag, startPoint x: 135, startPoint y: 192, endPoint x: 230, endPoint y: 194, distance: 95.1
click at [230, 77] on tr "Auditing difficulty Easily auditable if set up correctly. More complex than RBA…" at bounding box center [196, 57] width 198 height 41
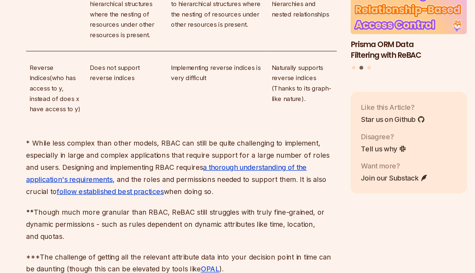
click at [230, 64] on p "More complex than RBAC, yet still easily auditable if set up correctly." at bounding box center [219, 54] width 60 height 20
click at [274, 70] on p "High auditing complexity due to the recursive nature of ReBAC policies." at bounding box center [273, 57] width 39 height 26
click at [272, 70] on p "High auditing complexity due to the recursive nature of ReBAC policies." at bounding box center [273, 57] width 39 height 26
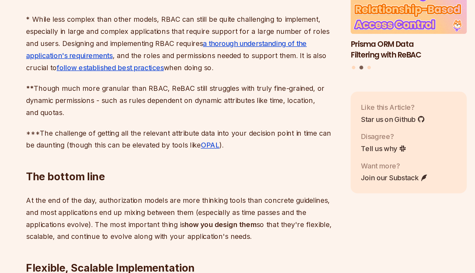
scroll to position [3691, 0]
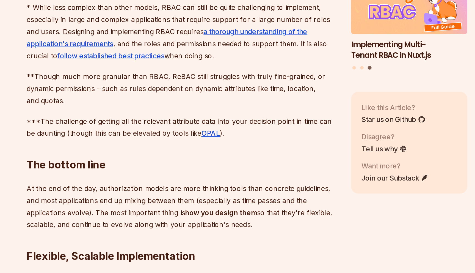
click at [118, 85] on p "Reverse Indices(who has access to y, instead of does x have access to y)" at bounding box center [116, 68] width 34 height 33
click at [115, 85] on p "Reverse Indices(who has access to y, instead of does x have access to y)" at bounding box center [116, 68] width 34 height 33
click at [114, 85] on p "Reverse Indices(who has access to y, instead of does x have access to y)" at bounding box center [116, 68] width 34 height 33
click at [112, 85] on p "Reverse Indices(who has access to y, instead of does x have access to y)" at bounding box center [116, 68] width 34 height 33
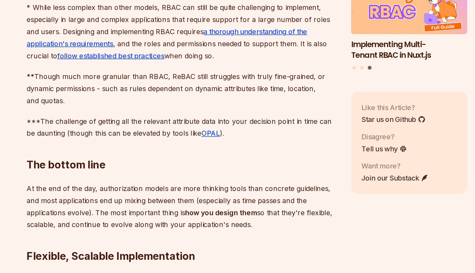
click at [112, 85] on p "Reverse Indices(who has access to y, instead of does x have access to y)" at bounding box center [116, 68] width 34 height 33
click at [120, 85] on p "Reverse Indices(who has access to y, instead of does x have access to y)" at bounding box center [116, 68] width 34 height 33
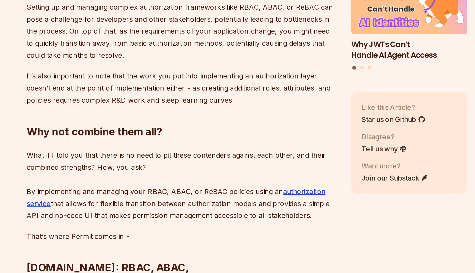
scroll to position [3871, 0]
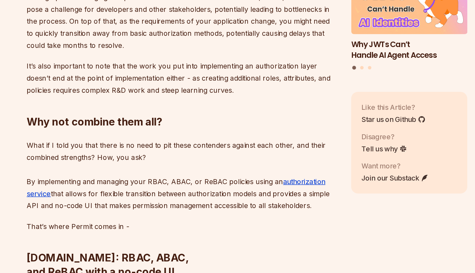
click at [169, 65] on p "At the end of the day, authorization models are more thinking tools than concre…" at bounding box center [196, 49] width 198 height 31
click at [196, 65] on p "At the end of the day, authorization models are more thinking tools than concre…" at bounding box center [196, 49] width 198 height 31
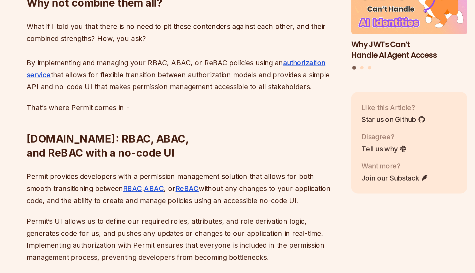
scroll to position [3948, 0]
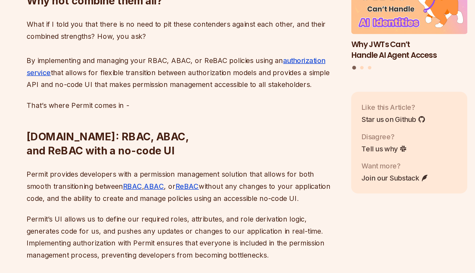
drag, startPoint x: 148, startPoint y: 170, endPoint x: 220, endPoint y: 169, distance: 72.3
click at [220, 54] on p "Setting up and managing complex authorization frameworks like RBAC, ABAC, or Re…" at bounding box center [196, 34] width 198 height 38
drag, startPoint x: 122, startPoint y: 172, endPoint x: 180, endPoint y: 171, distance: 58.8
click at [180, 54] on p "Setting up and managing complex authorization frameworks like RBAC, ABAC, or Re…" at bounding box center [196, 34] width 198 height 38
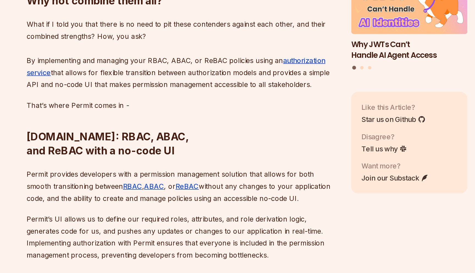
click at [180, 54] on p "Setting up and managing complex authorization frameworks like RBAC, ABAC, or Re…" at bounding box center [196, 34] width 198 height 38
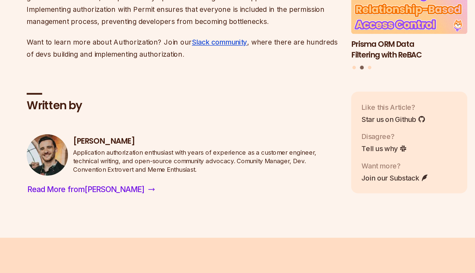
scroll to position [4098, 0]
click at [147, 50] on h2 "[DOMAIN_NAME]: RBAC, ABAC, and ReBAC with a no-code UI" at bounding box center [196, 30] width 198 height 40
click at [219, 50] on h2 "[DOMAIN_NAME]: RBAC, ABAC, and ReBAC with a no-code UI" at bounding box center [196, 30] width 198 height 40
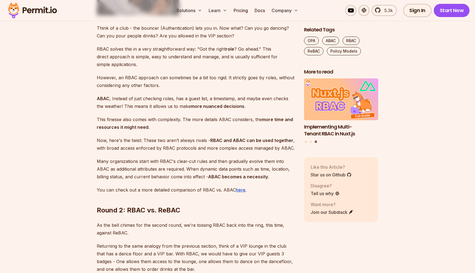
scroll to position [2460, 0]
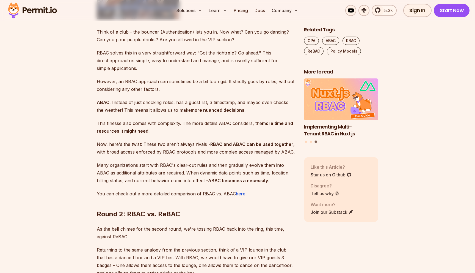
drag, startPoint x: 109, startPoint y: 88, endPoint x: 215, endPoint y: 86, distance: 106.7
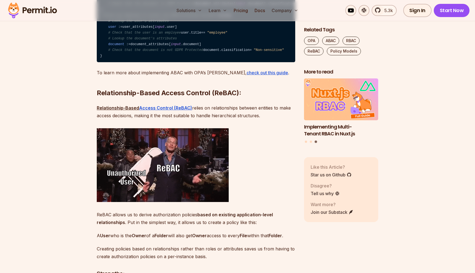
scroll to position [1837, 0]
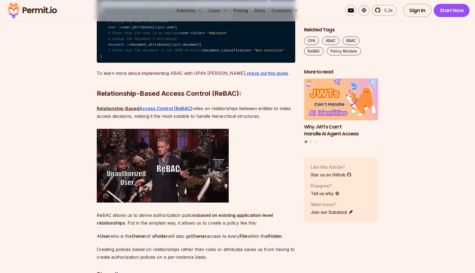
drag, startPoint x: 264, startPoint y: 60, endPoint x: 251, endPoint y: 82, distance: 26.3
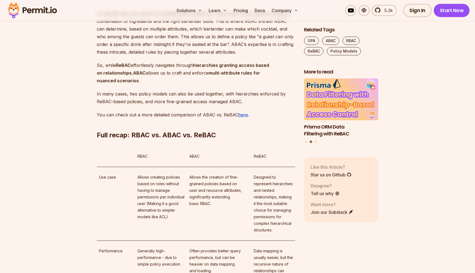
scroll to position [3189, 0]
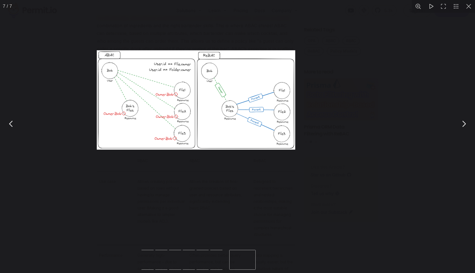
click at [110, 113] on img "You can close this modal content with the ESC key" at bounding box center [196, 99] width 198 height 99
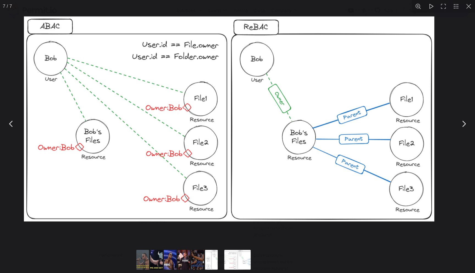
click at [167, 112] on img "You can close this modal content with the ESC key" at bounding box center [229, 118] width 410 height 205
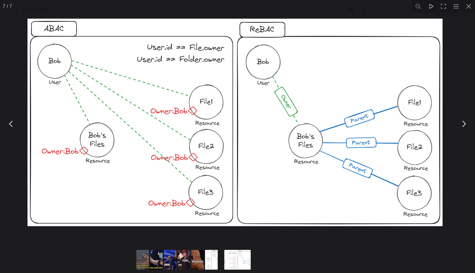
click at [167, 112] on img "You can close this modal content with the ESC key" at bounding box center [234, 122] width 415 height 207
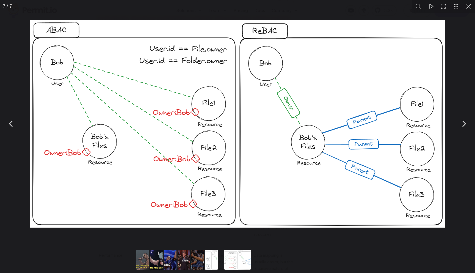
click at [102, 120] on img "You can close this modal content with the ESC key" at bounding box center [237, 123] width 415 height 207
click at [468, 8] on button "You can close this modal content with the ESC key" at bounding box center [468, 6] width 13 height 13
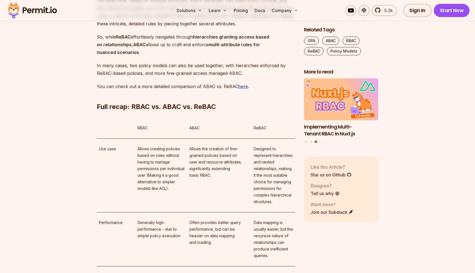
scroll to position [3224, 0]
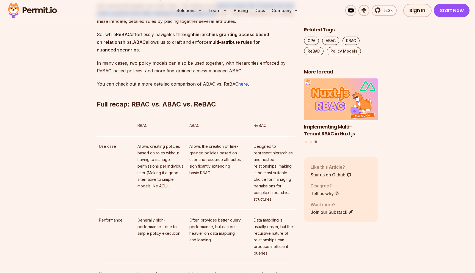
drag, startPoint x: 204, startPoint y: 153, endPoint x: 203, endPoint y: 159, distance: 6.1
click at [203, 25] on p "On the flip side, let's picture a sophisticated cocktail bar where each drink r…" at bounding box center [196, 2] width 198 height 46
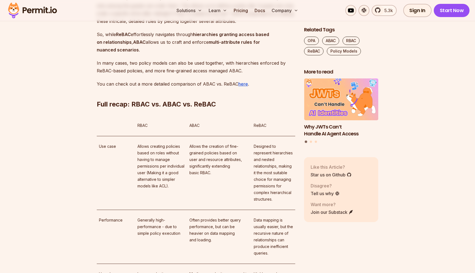
click at [203, 25] on p "On the flip side, let's picture a sophisticated cocktail bar where each drink r…" at bounding box center [196, 2] width 198 height 46
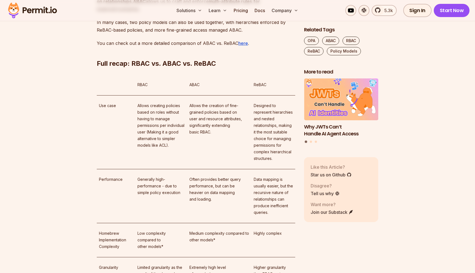
scroll to position [3296, 0]
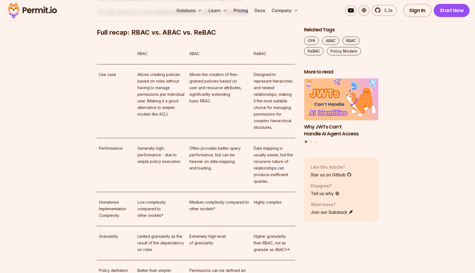
click at [167, 37] on h2 "Full recap: RBAC vs. ABAC vs. ReBAC" at bounding box center [196, 21] width 198 height 31
click at [159, 37] on h2 "Full recap: RBAC vs. ABAC vs. ReBAC" at bounding box center [196, 21] width 198 height 31
click at [178, 37] on h2 "Full recap: RBAC vs. ABAC vs. ReBAC" at bounding box center [196, 21] width 198 height 31
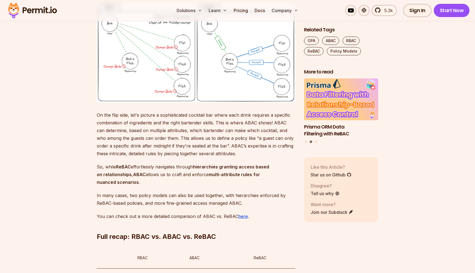
scroll to position [3084, 0]
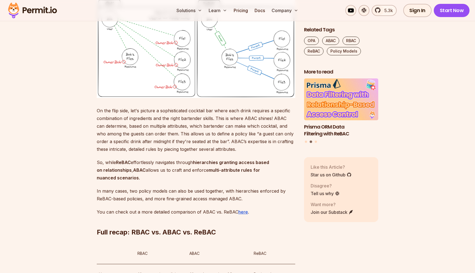
scroll to position [3097, 0]
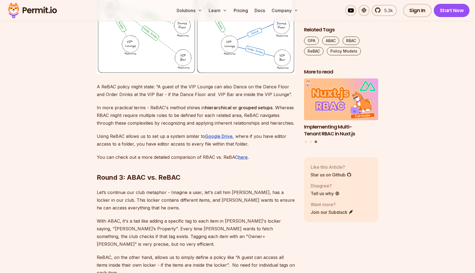
scroll to position [2829, 0]
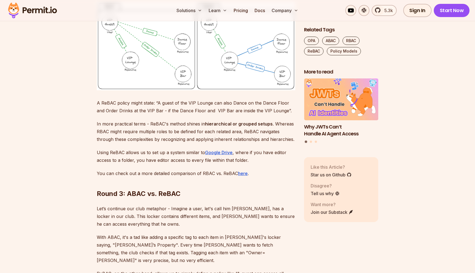
scroll to position [2771, 0]
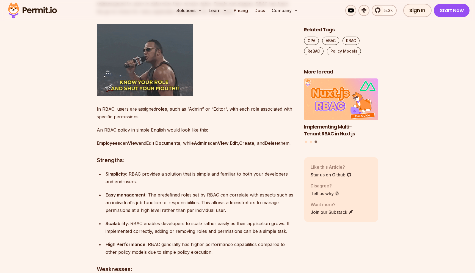
scroll to position [462, 0]
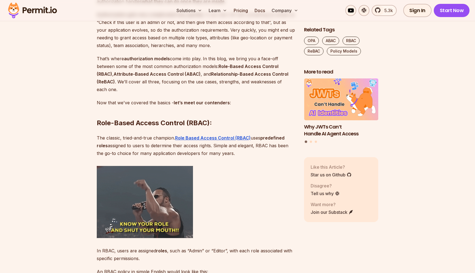
click at [134, 138] on p "The classic, tried-and-true champion. Role Based Access Control (RBAC) uses pre…" at bounding box center [196, 145] width 198 height 23
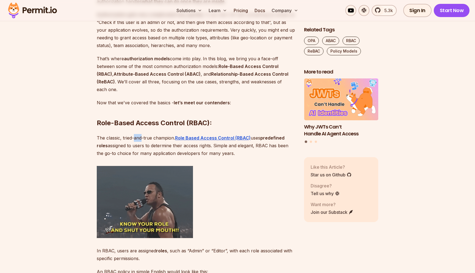
click at [257, 152] on p "The classic, tried-and-true champion. Role Based Access Control (RBAC) uses pre…" at bounding box center [196, 145] width 198 height 23
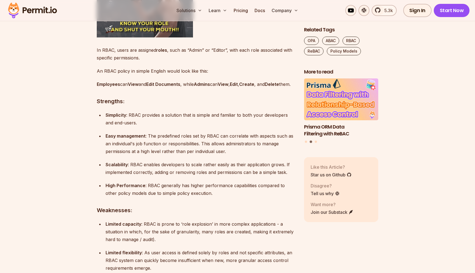
scroll to position [677, 0]
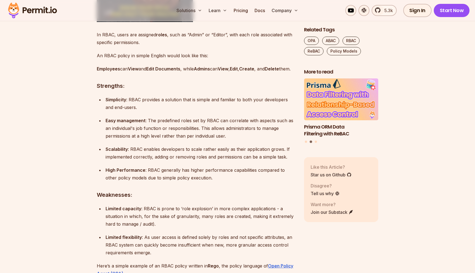
click at [238, 174] on p "High Performance : RBAC generally has higher performance capabilities compared …" at bounding box center [201, 173] width 190 height 15
click at [234, 181] on p "High Performance : RBAC generally has higher performance capabilities compared …" at bounding box center [201, 173] width 190 height 15
click at [235, 181] on p "High Performance : RBAC generally has higher performance capabilities compared …" at bounding box center [201, 173] width 190 height 15
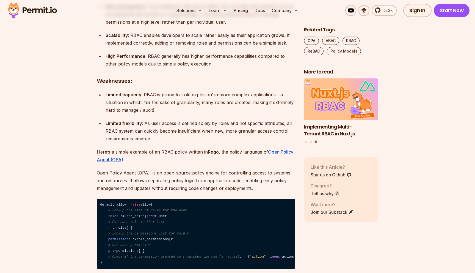
scroll to position [791, 0]
click at [219, 162] on p "Here’s a simple example of an RBAC policy written in Rego , the policy language…" at bounding box center [196, 155] width 198 height 15
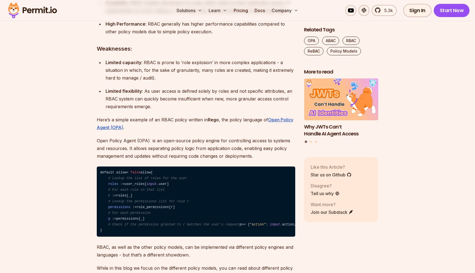
scroll to position [824, 0]
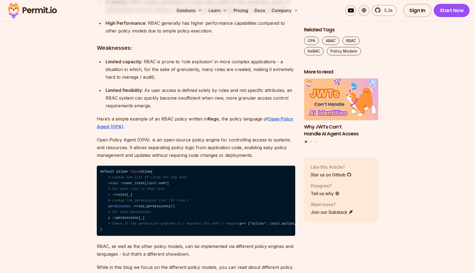
click at [223, 159] on p "Open Policy Agent (OPA) is an open-source policy engine for controlling access …" at bounding box center [196, 147] width 198 height 23
click at [225, 157] on p "Open Policy Agent (OPA) is an open-source policy engine for controlling access …" at bounding box center [196, 147] width 198 height 23
click at [226, 156] on p "Open Policy Agent (OPA) is an open-source policy engine for controlling access …" at bounding box center [196, 147] width 198 height 23
click at [229, 156] on p "Open Policy Agent (OPA) is an open-source policy engine for controlling access …" at bounding box center [196, 147] width 198 height 23
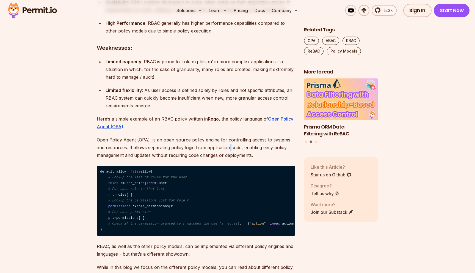
click at [229, 156] on p "Open Policy Agent (OPA) is an open-source policy engine for controlling access …" at bounding box center [196, 147] width 198 height 23
click at [233, 156] on p "Open Policy Agent (OPA) is an open-source policy engine for controlling access …" at bounding box center [196, 147] width 198 height 23
click at [235, 155] on p "Open Policy Agent (OPA) is an open-source policy engine for controlling access …" at bounding box center [196, 147] width 198 height 23
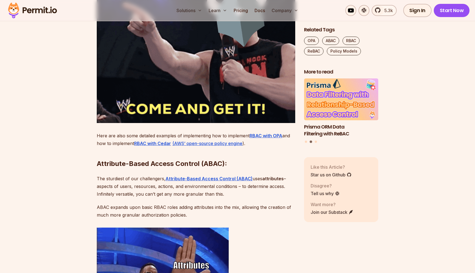
scroll to position [1138, 0]
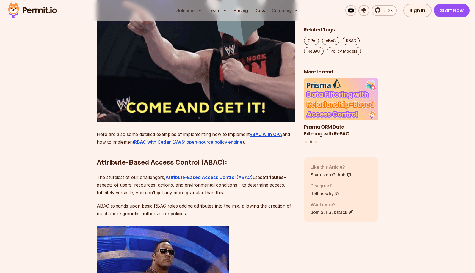
click at [195, 146] on p "Here are also some detailed examples of implementing how to implement RBAC with…" at bounding box center [196, 137] width 198 height 15
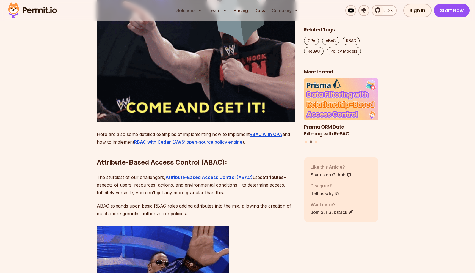
click at [195, 146] on p "Here are also some detailed examples of implementing how to implement RBAC with…" at bounding box center [196, 137] width 198 height 15
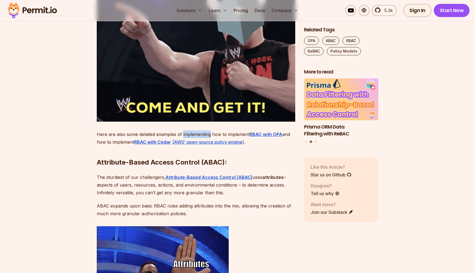
click at [213, 146] on p "Here are also some detailed examples of implementing how to implement RBAC with…" at bounding box center [196, 137] width 198 height 15
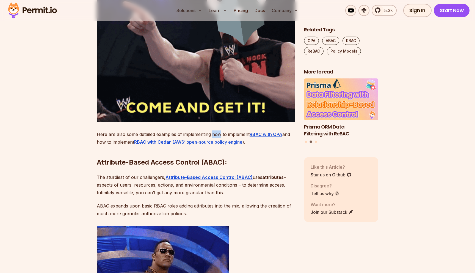
click at [213, 146] on p "Here are also some detailed examples of implementing how to implement RBAC with…" at bounding box center [196, 137] width 198 height 15
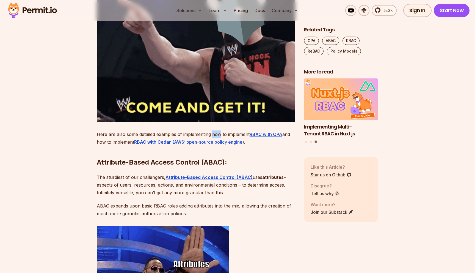
click at [218, 146] on p "Here are also some detailed examples of implementing how to implement RBAC with…" at bounding box center [196, 137] width 198 height 15
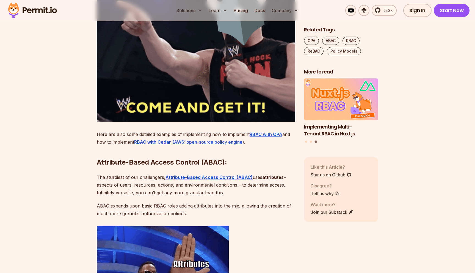
click at [105, 146] on p "Here are also some detailed examples of implementing how to implement RBAC with…" at bounding box center [196, 137] width 198 height 15
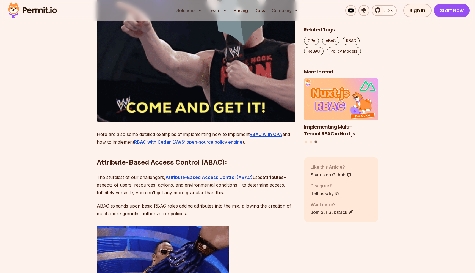
click at [105, 146] on p "Here are also some detailed examples of implementing how to implement RBAC with…" at bounding box center [196, 137] width 198 height 15
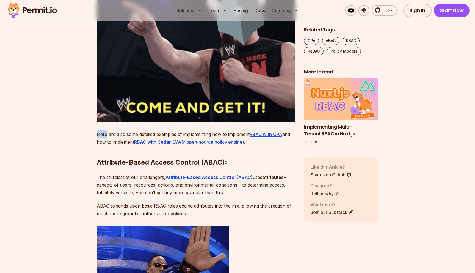
click at [111, 146] on p "Here are also some detailed examples of implementing how to implement RBAC with…" at bounding box center [196, 137] width 198 height 15
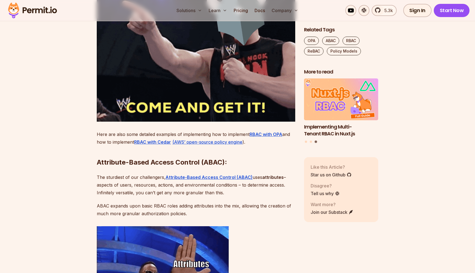
click at [111, 146] on p "Here are also some detailed examples of implementing how to implement RBAC with…" at bounding box center [196, 137] width 198 height 15
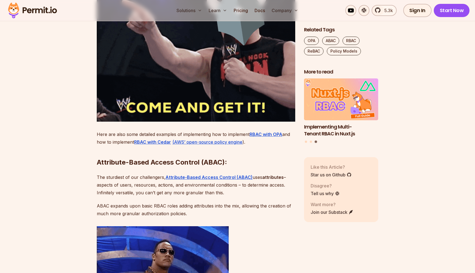
click at [274, 160] on h2 "Attribute-Based Access Control (ABAC):" at bounding box center [196, 151] width 198 height 31
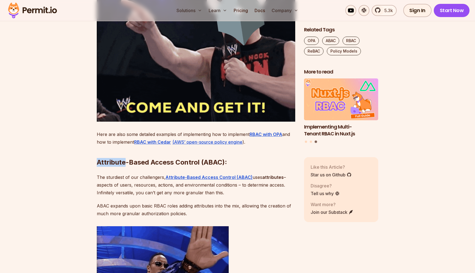
click at [274, 160] on h2 "Attribute-Based Access Control (ABAC):" at bounding box center [196, 151] width 198 height 31
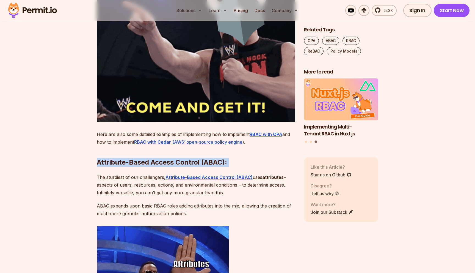
click at [274, 160] on h2 "Attribute-Based Access Control (ABAC):" at bounding box center [196, 151] width 198 height 31
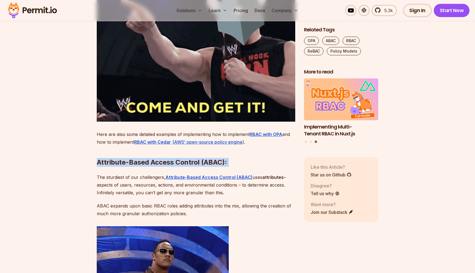
click at [259, 162] on h2 "Attribute-Based Access Control (ABAC):" at bounding box center [196, 151] width 198 height 31
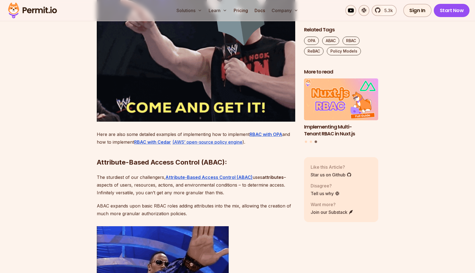
click at [103, 146] on p "Here are also some detailed examples of implementing how to implement RBAC with…" at bounding box center [196, 137] width 198 height 15
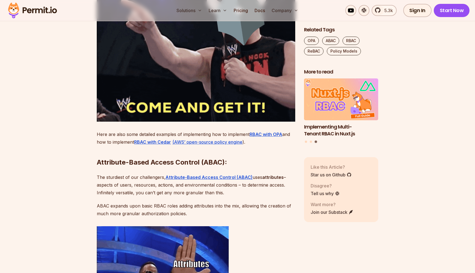
click at [103, 146] on p "Here are also some detailed examples of implementing how to implement RBAC with…" at bounding box center [196, 137] width 198 height 15
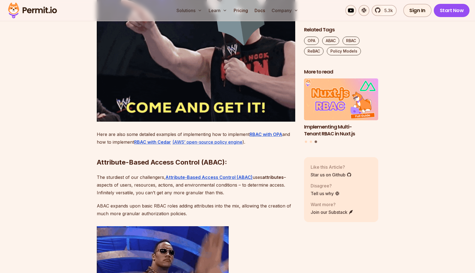
click at [286, 163] on h2 "Attribute-Based Access Control (ABAC):" at bounding box center [196, 151] width 198 height 31
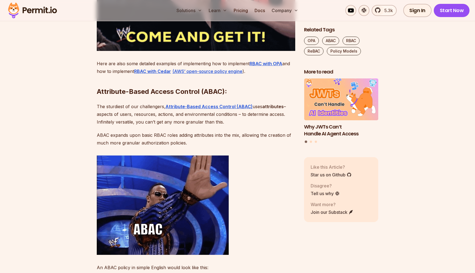
scroll to position [1209, 0]
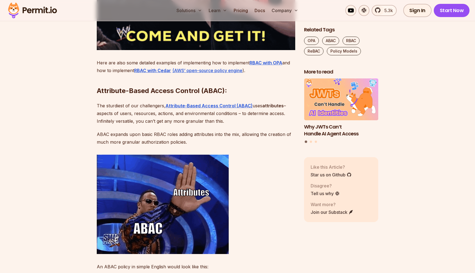
click at [131, 125] on p "The sturdiest of our challengers, Attribute-Based Access Control (ABAC) uses at…" at bounding box center [196, 113] width 198 height 23
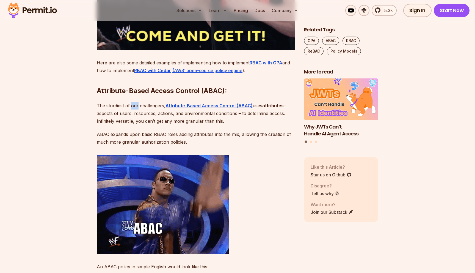
click at [131, 125] on p "The sturdiest of our challengers, Attribute-Based Access Control (ABAC) uses at…" at bounding box center [196, 113] width 198 height 23
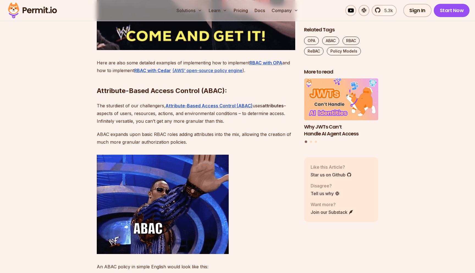
click at [259, 125] on p "The sturdiest of our challengers, Attribute-Based Access Control (ABAC) uses at…" at bounding box center [196, 113] width 198 height 23
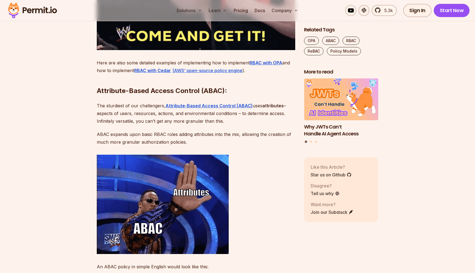
click at [259, 125] on p "The sturdiest of our challengers, Attribute-Based Access Control (ABAC) uses at…" at bounding box center [196, 113] width 198 height 23
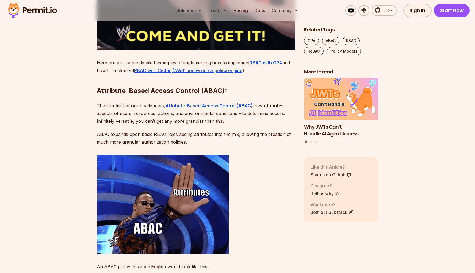
click at [239, 125] on p "The sturdiest of our challengers, Attribute-Based Access Control (ABAC) uses at…" at bounding box center [196, 113] width 198 height 23
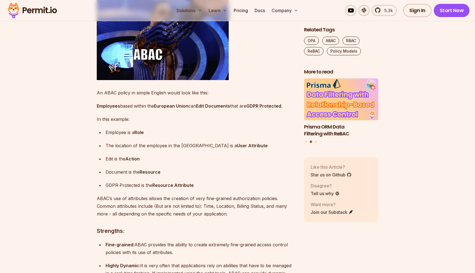
scroll to position [1386, 0]
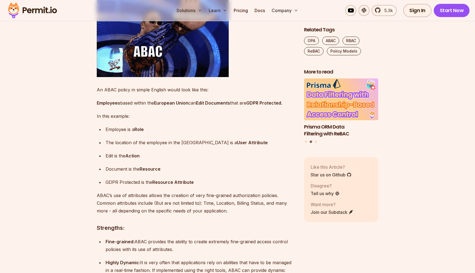
click at [137, 107] on p "Employees based within the European Union can Edit Documents that are GDPR Prot…" at bounding box center [196, 103] width 198 height 8
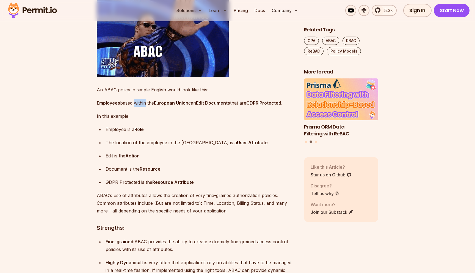
click at [137, 107] on p "Employees based within the European Union can Edit Documents that are GDPR Prot…" at bounding box center [196, 103] width 198 height 8
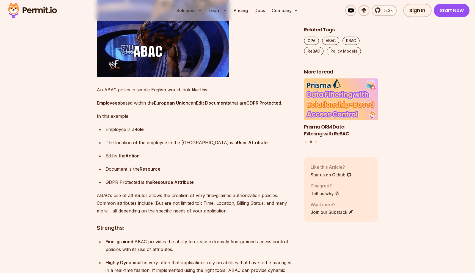
click at [170, 106] on strong "European Union" at bounding box center [171, 102] width 34 height 5
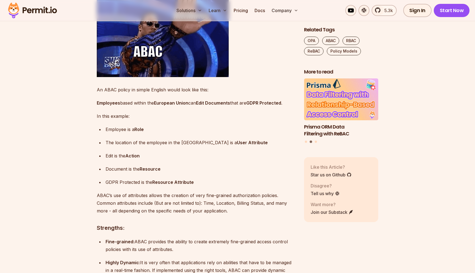
click at [205, 120] on p "In this example:" at bounding box center [196, 116] width 198 height 8
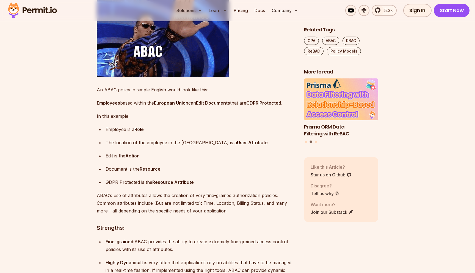
click at [239, 107] on p "Employees based within the European Union can Edit Documents that are GDPR Prot…" at bounding box center [196, 103] width 198 height 8
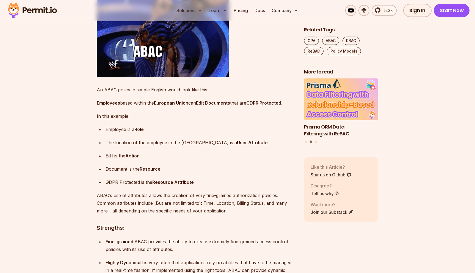
click at [239, 107] on p "Employees based within the European Union can Edit Documents that are GDPR Prot…" at bounding box center [196, 103] width 198 height 8
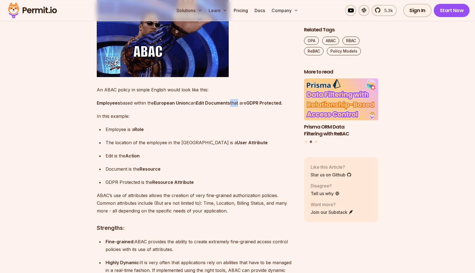
click at [247, 107] on p "Employees based within the European Union can Edit Documents that are GDPR Prot…" at bounding box center [196, 103] width 198 height 8
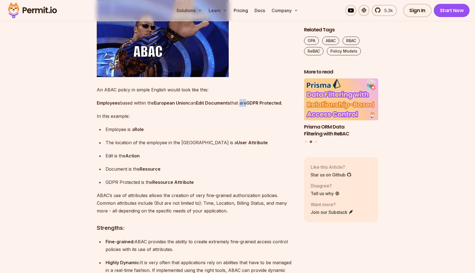
click at [247, 107] on p "Employees based within the European Union can Edit Documents that are GDPR Prot…" at bounding box center [196, 103] width 198 height 8
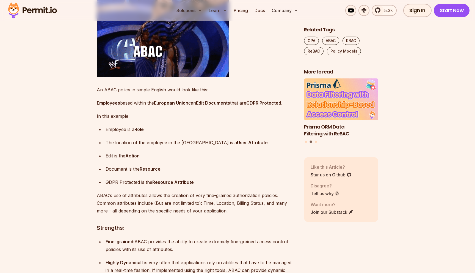
click at [257, 106] on strong "GDPR Protected" at bounding box center [263, 102] width 35 height 5
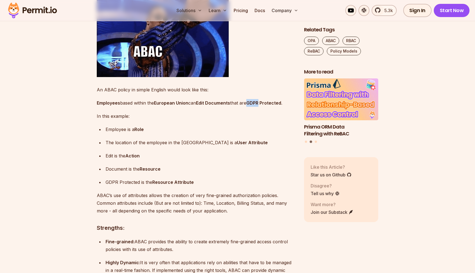
click at [257, 106] on strong "GDPR Protected" at bounding box center [263, 102] width 35 height 5
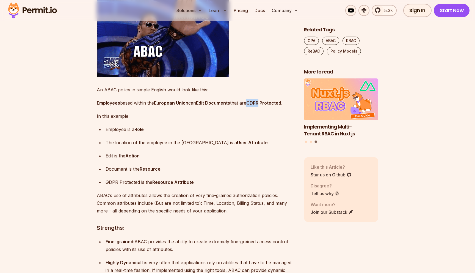
click at [261, 106] on strong "GDPR Protected" at bounding box center [263, 102] width 35 height 5
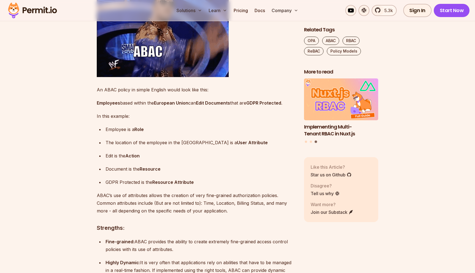
click at [261, 106] on strong "GDPR Protected" at bounding box center [263, 102] width 35 height 5
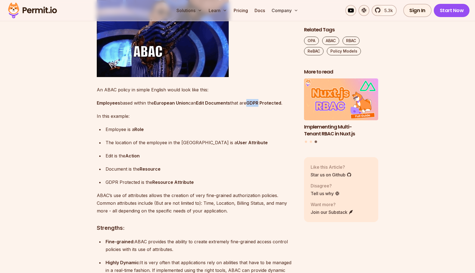
click at [237, 107] on p "Employees based within the European Union can Edit Documents that are GDPR Prot…" at bounding box center [196, 103] width 198 height 8
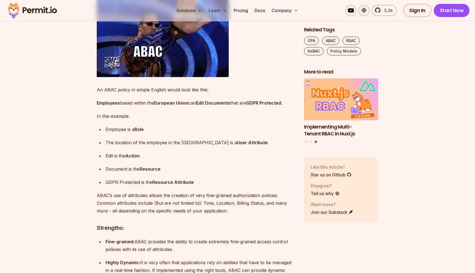
click at [237, 107] on p "Employees based within the European Union can Edit Documents that are GDPR Prot…" at bounding box center [196, 103] width 198 height 8
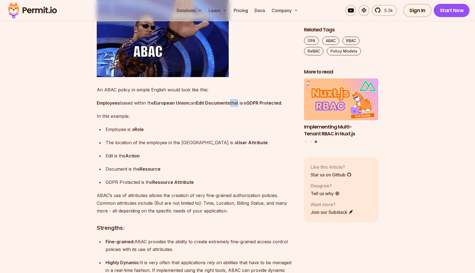
click at [242, 107] on p "Employees based within the European Union can Edit Documents that are GDPR Prot…" at bounding box center [196, 103] width 198 height 8
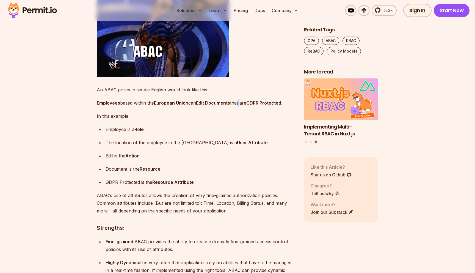
click at [242, 107] on p "Employees based within the European Union can Edit Documents that are GDPR Prot…" at bounding box center [196, 103] width 198 height 8
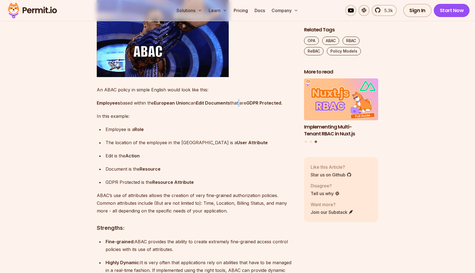
click at [250, 107] on p "Employees based within the European Union can Edit Documents that are GDPR Prot…" at bounding box center [196, 103] width 198 height 8
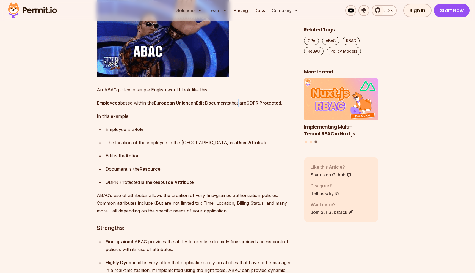
click at [250, 107] on p "Employees based within the European Union can Edit Documents that are GDPR Prot…" at bounding box center [196, 103] width 198 height 8
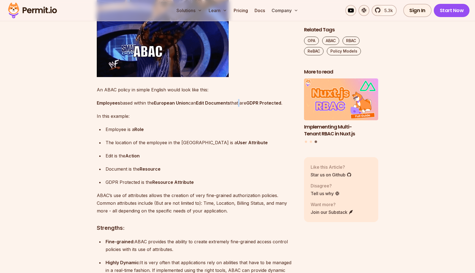
click at [250, 107] on p "Employees based within the European Union can Edit Documents that are GDPR Prot…" at bounding box center [196, 103] width 198 height 8
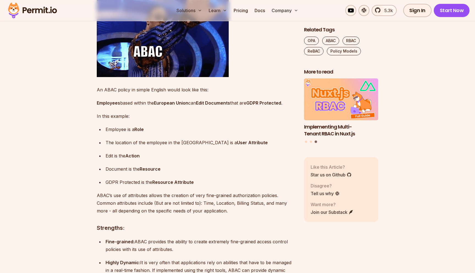
click at [250, 107] on p "Employees based within the European Union can Edit Documents that are GDPR Prot…" at bounding box center [196, 103] width 198 height 8
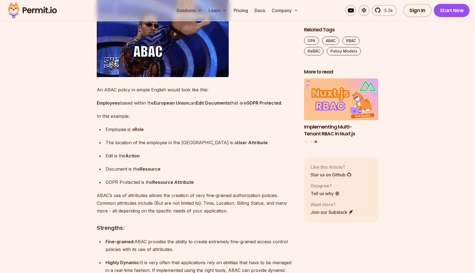
click at [266, 106] on strong "GDPR Protected" at bounding box center [263, 102] width 35 height 5
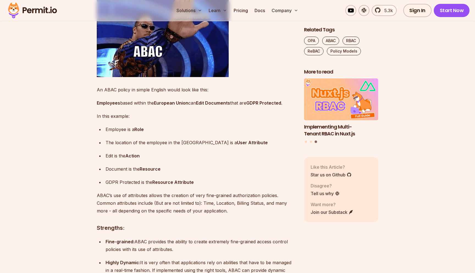
click at [265, 106] on strong "GDPR Protected" at bounding box center [263, 102] width 35 height 5
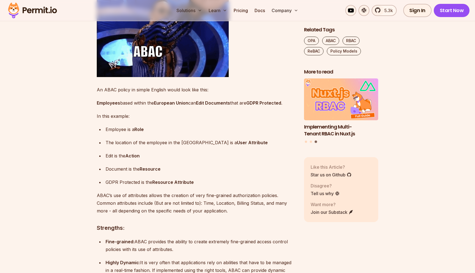
click at [265, 106] on strong "GDPR Protected" at bounding box center [263, 102] width 35 height 5
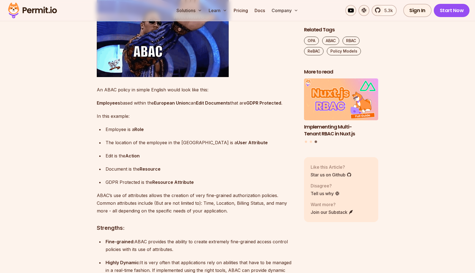
click at [263, 106] on strong "GDPR Protected" at bounding box center [263, 102] width 35 height 5
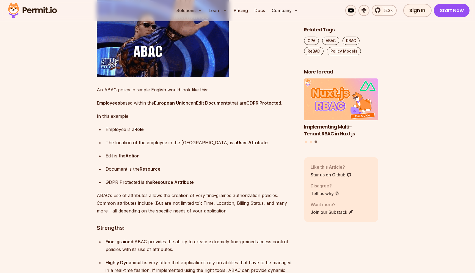
click at [263, 106] on strong "GDPR Protected" at bounding box center [263, 102] width 35 height 5
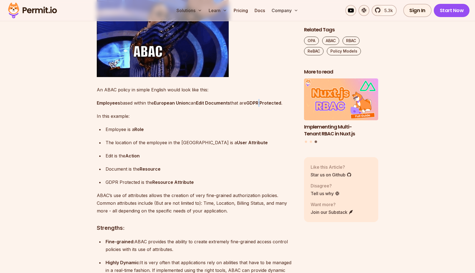
click at [261, 106] on strong "GDPR Protected" at bounding box center [263, 102] width 35 height 5
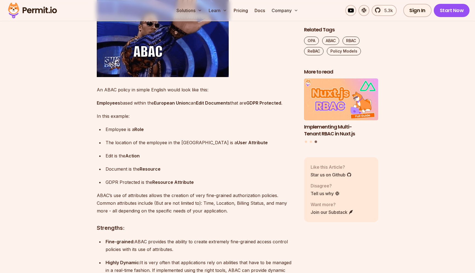
click at [250, 107] on p "Employees based within the European Union can Edit Documents that are GDPR Prot…" at bounding box center [196, 103] width 198 height 8
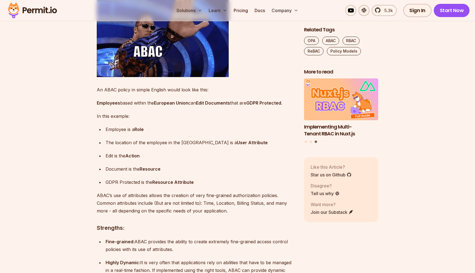
click at [250, 107] on p "Employees based within the European Union can Edit Documents that are GDPR Prot…" at bounding box center [196, 103] width 198 height 8
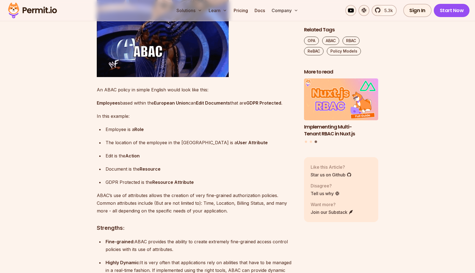
click at [243, 107] on p "Employees based within the European Union can Edit Documents that are GDPR Prot…" at bounding box center [196, 103] width 198 height 8
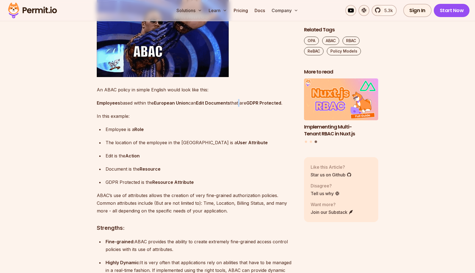
click at [243, 107] on p "Employees based within the European Union can Edit Documents that are GDPR Prot…" at bounding box center [196, 103] width 198 height 8
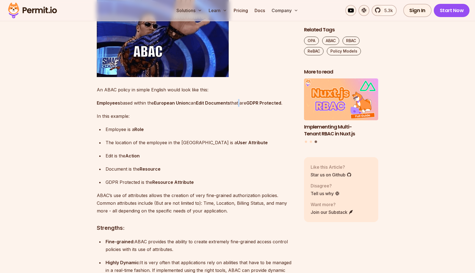
click at [230, 106] on strong "Edit Documents" at bounding box center [213, 102] width 34 height 5
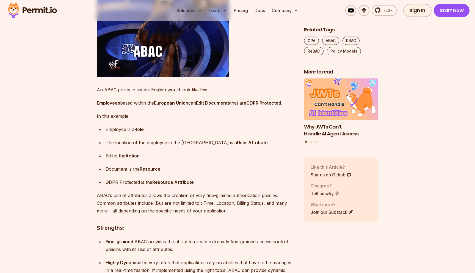
click at [230, 106] on strong "Edit Documents" at bounding box center [213, 102] width 34 height 5
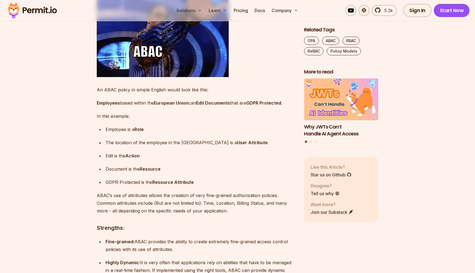
click at [230, 106] on strong "Edit Documents" at bounding box center [213, 102] width 34 height 5
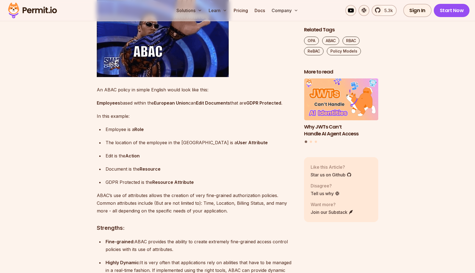
click at [193, 120] on p "In this example:" at bounding box center [196, 116] width 198 height 8
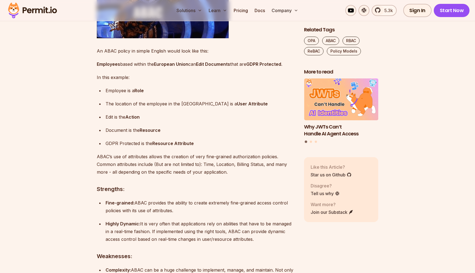
scroll to position [1428, 0]
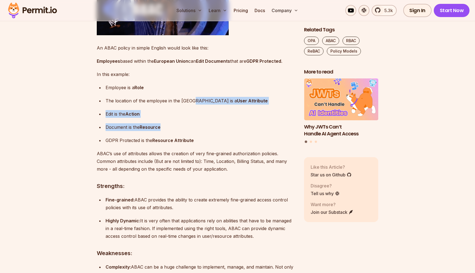
drag, startPoint x: 191, startPoint y: 117, endPoint x: 219, endPoint y: 149, distance: 42.1
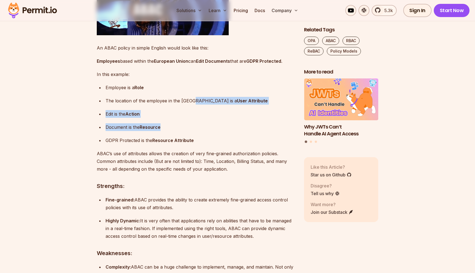
click at [219, 144] on ul "Employee is a Role The location of the employee in the European Union is a User…" at bounding box center [196, 114] width 198 height 60
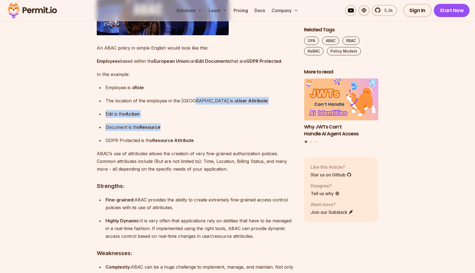
click at [170, 143] on strong "Resource Attribute" at bounding box center [173, 139] width 42 height 5
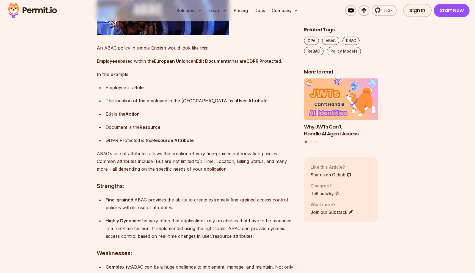
click at [170, 143] on strong "Resource Attribute" at bounding box center [173, 139] width 42 height 5
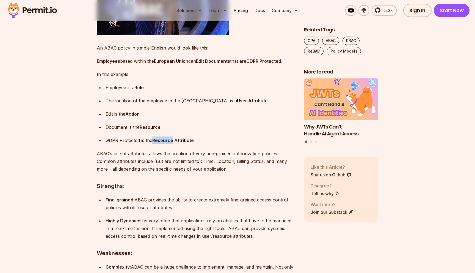
click at [220, 144] on p "GDPR Protected is the Resource Attribute" at bounding box center [201, 140] width 190 height 8
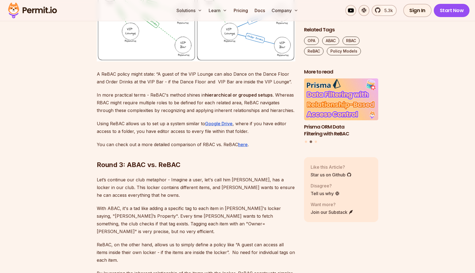
scroll to position [2837, 0]
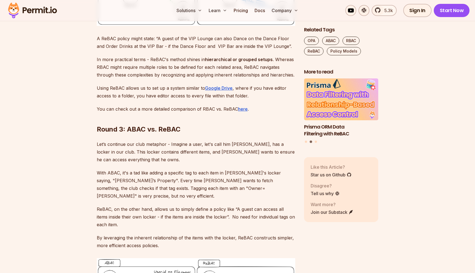
click at [165, 50] on p "A ReBAC policy might state: “A guest of the VIP Lounge can also Dance on the Da…" at bounding box center [196, 42] width 198 height 15
click at [187, 50] on p "A ReBAC policy might state: “A guest of the VIP Lounge can also Dance on the Da…" at bounding box center [196, 42] width 198 height 15
click at [210, 50] on p "A ReBAC policy might state: “A guest of the VIP Lounge can also Dance on the Da…" at bounding box center [196, 42] width 198 height 15
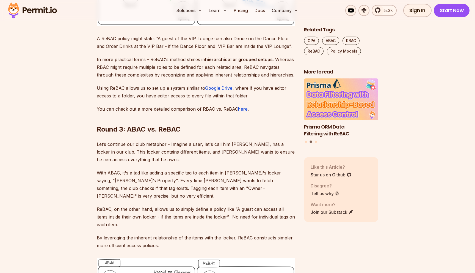
click at [254, 50] on p "A ReBAC policy might state: “A guest of the VIP Lounge can also Dance on the Da…" at bounding box center [196, 42] width 198 height 15
click at [222, 50] on p "A ReBAC policy might state: “A guest of the VIP Lounge can also Dance on the Da…" at bounding box center [196, 42] width 198 height 15
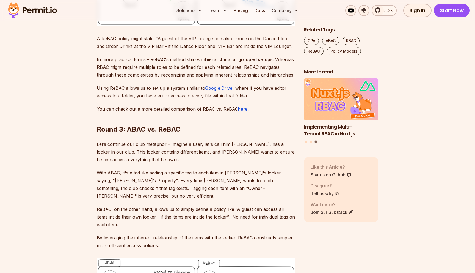
click at [216, 50] on p "A ReBAC policy might state: “A guest of the VIP Lounge can also Dance on the Da…" at bounding box center [196, 42] width 198 height 15
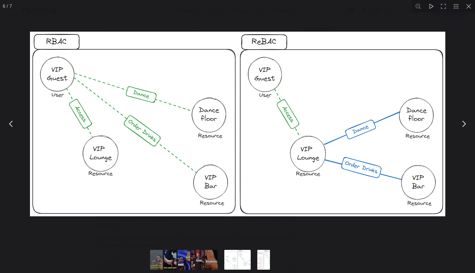
click at [453, 7] on button "You can close this modal content with the ESC key" at bounding box center [456, 6] width 13 height 13
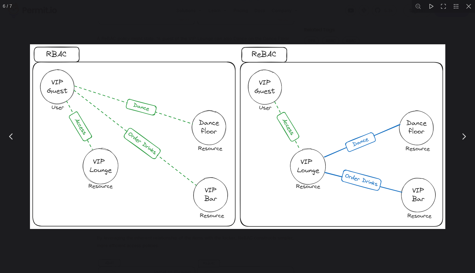
click at [453, 7] on button "You can close this modal content with the ESC key" at bounding box center [456, 6] width 13 height 13
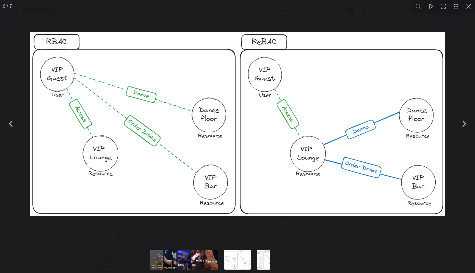
click at [469, 9] on button "You can close this modal content with the ESC key" at bounding box center [468, 6] width 13 height 13
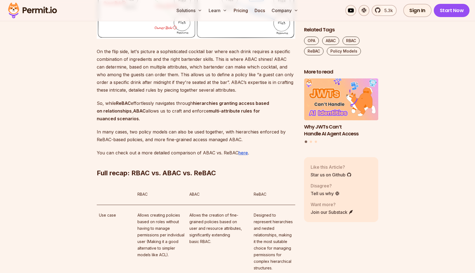
scroll to position [3158, 0]
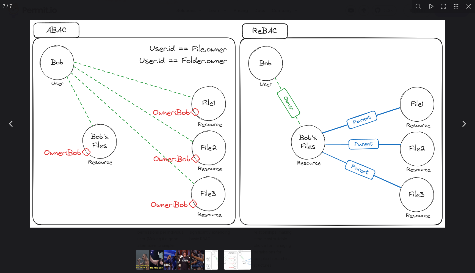
click at [470, 9] on button "You can close this modal content with the ESC key" at bounding box center [468, 6] width 13 height 13
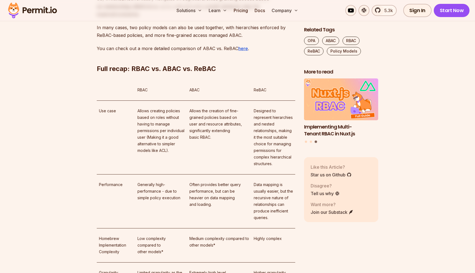
scroll to position [3269, 0]
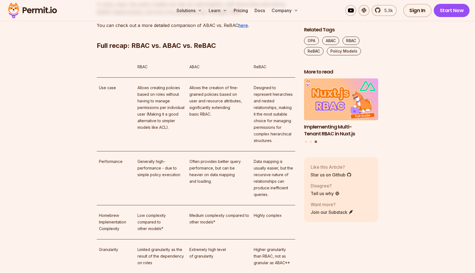
scroll to position [3290, 0]
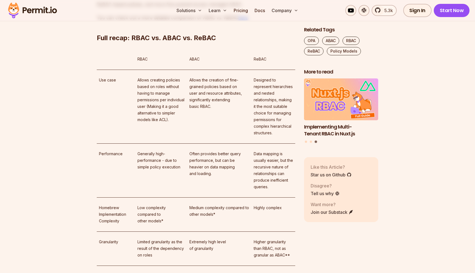
click at [260, 8] on p "In many cases, two policy models can also be used together, with hierarchies en…" at bounding box center [196, 0] width 198 height 15
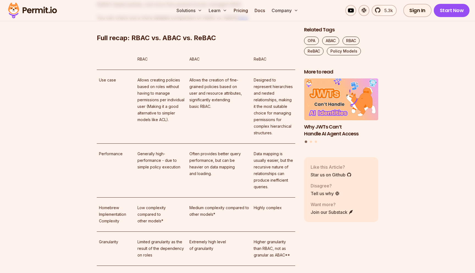
click at [193, 8] on p "In many cases, two policy models can also be used together, with hierarchies en…" at bounding box center [196, 0] width 198 height 15
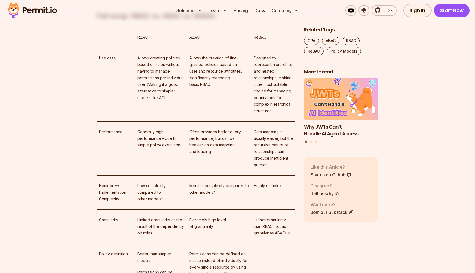
scroll to position [3313, 0]
click at [156, 19] on h2 "Full recap: RBAC vs. ABAC vs. ReBAC" at bounding box center [196, 3] width 198 height 31
click at [194, 19] on h2 "Full recap: RBAC vs. ABAC vs. ReBAC" at bounding box center [196, 3] width 198 height 31
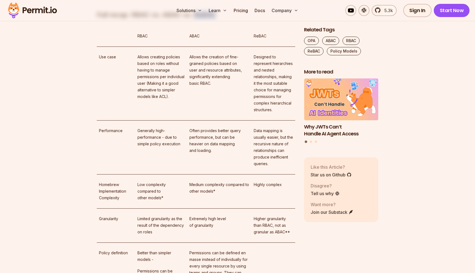
click at [212, 19] on h2 "Full recap: RBAC vs. ABAC vs. ReBAC" at bounding box center [196, 3] width 198 height 31
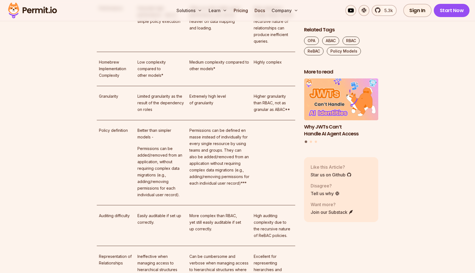
scroll to position [3442, 0]
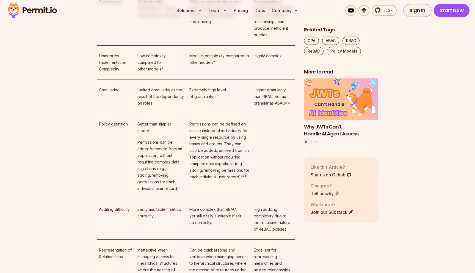
click at [162, 18] on p "Generally high-performance - due to simple policy execution" at bounding box center [160, 9] width 47 height 20
click at [220, 45] on td "Often provides better query performance, but can be heavier on data mapping and…" at bounding box center [219, 18] width 64 height 54
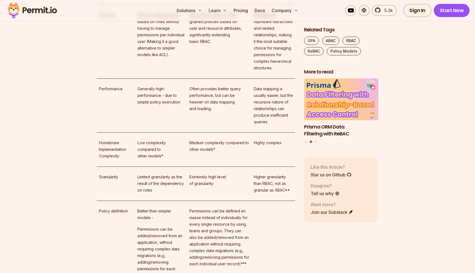
scroll to position [3350, 0]
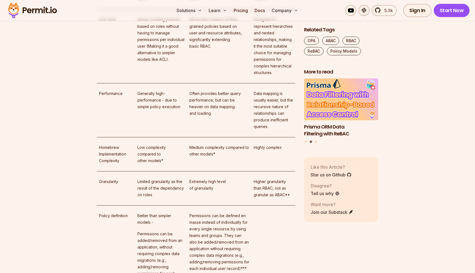
click at [201, 49] on p "Allows the creation of fine-grained policies based on user and resource attribu…" at bounding box center [219, 32] width 60 height 33
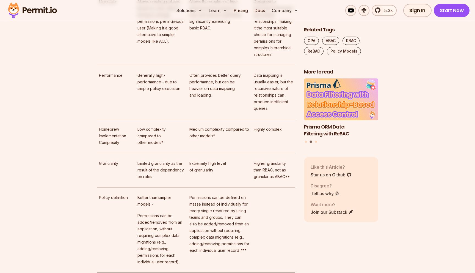
scroll to position [3375, 0]
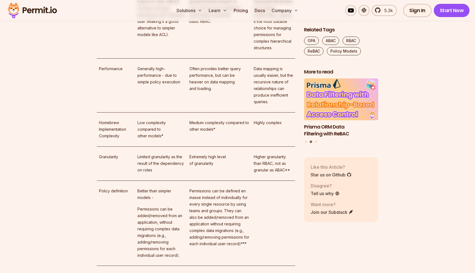
click at [201, 25] on p "Allows the creation of fine-grained policies based on user and resource attribu…" at bounding box center [219, 8] width 60 height 33
click at [200, 25] on p "Allows the creation of fine-grained policies based on user and resource attribu…" at bounding box center [219, 8] width 60 height 33
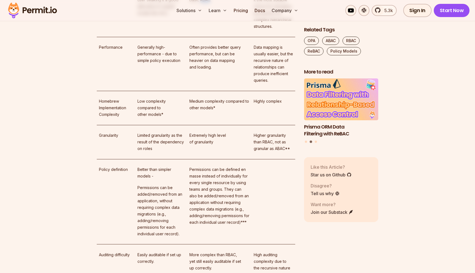
scroll to position [3433, 0]
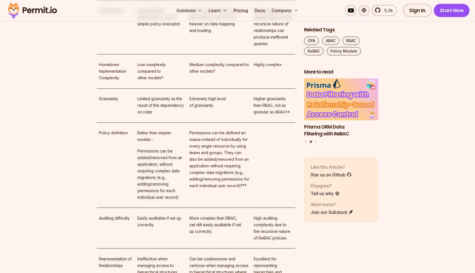
click at [216, 34] on p "Often provides better query performance, but can be heavier on data mapping and…" at bounding box center [219, 20] width 60 height 26
click at [212, 34] on p "Often provides better query performance, but can be heavier on data mapping and…" at bounding box center [219, 20] width 60 height 26
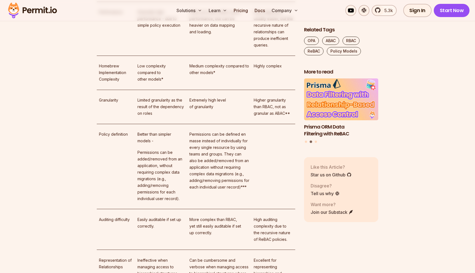
scroll to position [3291, 0]
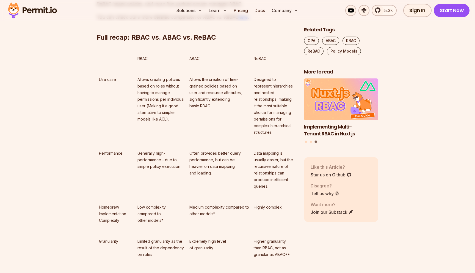
drag, startPoint x: 130, startPoint y: 113, endPoint x: 215, endPoint y: 112, distance: 85.0
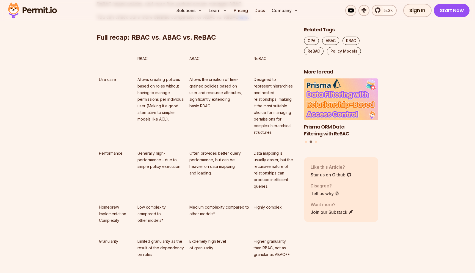
drag, startPoint x: 246, startPoint y: 112, endPoint x: 132, endPoint y: 179, distance: 132.7
click at [128, 42] on h2 "Full recap: RBAC vs. ABAC vs. ReBAC" at bounding box center [196, 26] width 198 height 31
click at [173, 42] on h2 "Full recap: RBAC vs. ABAC vs. ReBAC" at bounding box center [196, 26] width 198 height 31
click at [186, 42] on h2 "Full recap: RBAC vs. ABAC vs. ReBAC" at bounding box center [196, 26] width 198 height 31
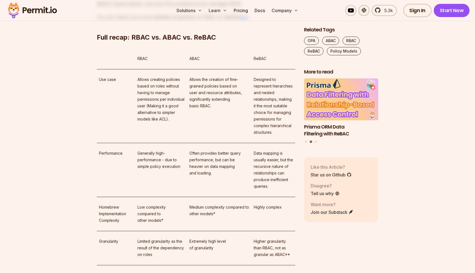
click at [200, 42] on h2 "Full recap: RBAC vs. ABAC vs. ReBAC" at bounding box center [196, 26] width 198 height 31
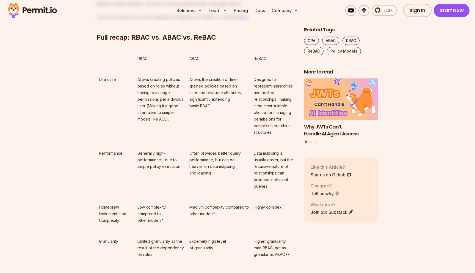
click at [150, 21] on p "You can check out a more detailed comparison of ABAC vs. ReBAC here ." at bounding box center [196, 17] width 198 height 8
click at [173, 21] on p "You can check out a more detailed comparison of ABAC vs. ReBAC here ." at bounding box center [196, 17] width 198 height 8
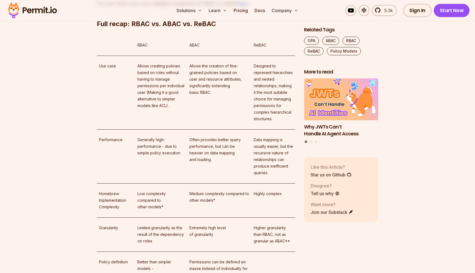
scroll to position [3305, 0]
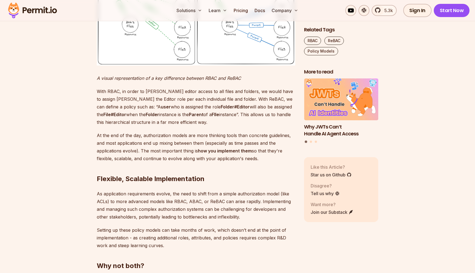
scroll to position [1758, 0]
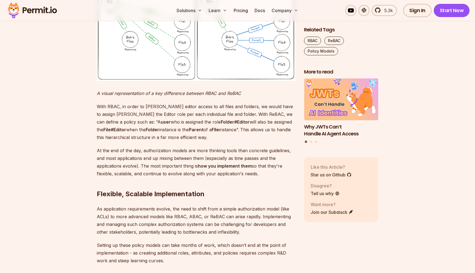
click at [219, 96] on em "A visual representation of a key difference between RBAC and ReBAC" at bounding box center [169, 92] width 144 height 5
click at [212, 141] on p "With RBAC, in order to [PERSON_NAME] editor access to all files and folders, we…" at bounding box center [196, 122] width 198 height 38
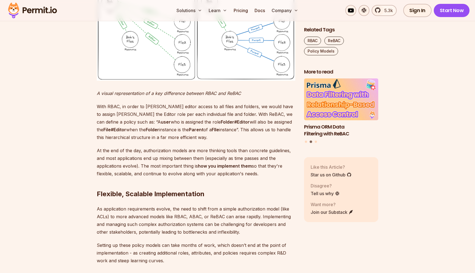
click at [140, 80] on img at bounding box center [196, 30] width 198 height 99
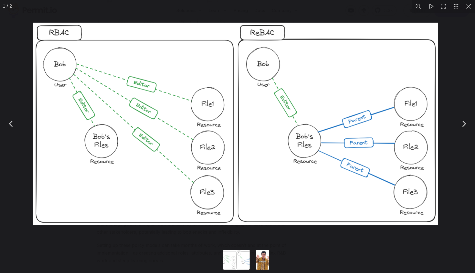
click at [148, 149] on img "You can close this modal content with the ESC key" at bounding box center [235, 124] width 405 height 202
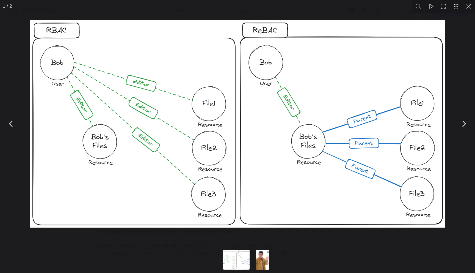
click at [471, 7] on button "You can close this modal content with the ESC key" at bounding box center [468, 6] width 13 height 13
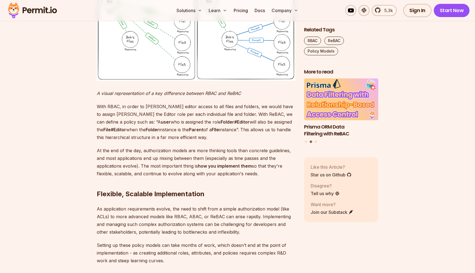
click at [197, 96] on em "A visual representation of a key difference between RBAC and ReBAC" at bounding box center [169, 92] width 144 height 5
click at [223, 96] on em "A visual representation of a key difference between RBAC and ReBAC" at bounding box center [169, 92] width 144 height 5
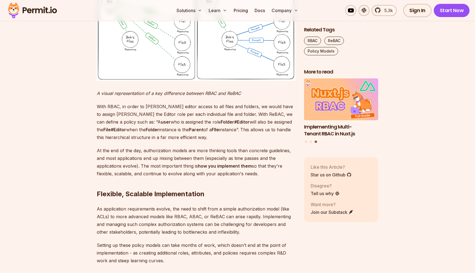
click at [233, 96] on em "A visual representation of a key difference between RBAC and ReBAC" at bounding box center [169, 92] width 144 height 5
click at [155, 96] on em "A visual representation of a key difference between RBAC and ReBAC" at bounding box center [169, 92] width 144 height 5
click at [156, 96] on em "A visual representation of a key difference between RBAC and ReBAC" at bounding box center [169, 92] width 144 height 5
click at [162, 96] on em "A visual representation of a key difference between RBAC and ReBAC" at bounding box center [169, 92] width 144 height 5
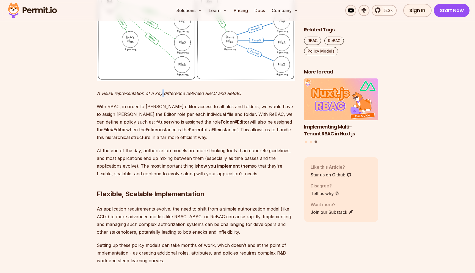
click at [162, 96] on em "A visual representation of a key difference between RBAC and ReBAC" at bounding box center [169, 92] width 144 height 5
click at [178, 96] on em "A visual representation of a key difference between RBAC and ReBAC" at bounding box center [169, 92] width 144 height 5
click at [186, 96] on em "A visual representation of a key difference between RBAC and ReBAC" at bounding box center [169, 92] width 144 height 5
click at [184, 96] on em "A visual representation of a key difference between RBAC and ReBAC" at bounding box center [169, 92] width 144 height 5
